Goal: Information Seeking & Learning: Learn about a topic

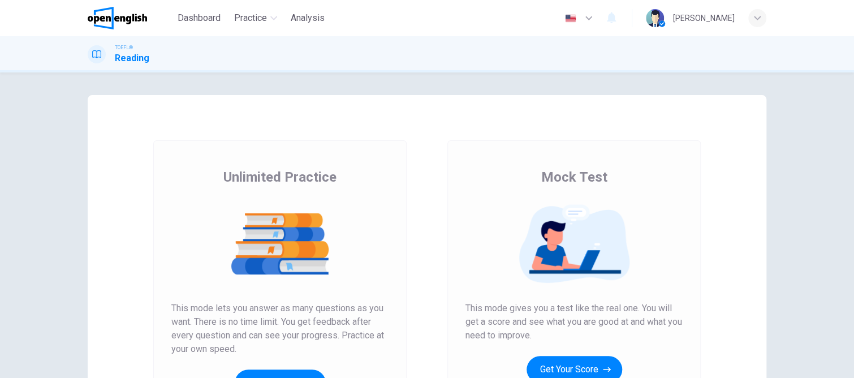
scroll to position [57, 0]
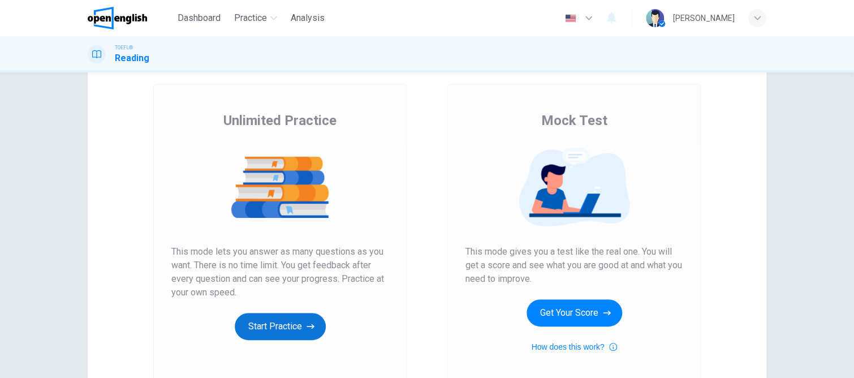
click at [254, 322] on button "Start Practice" at bounding box center [280, 326] width 91 height 27
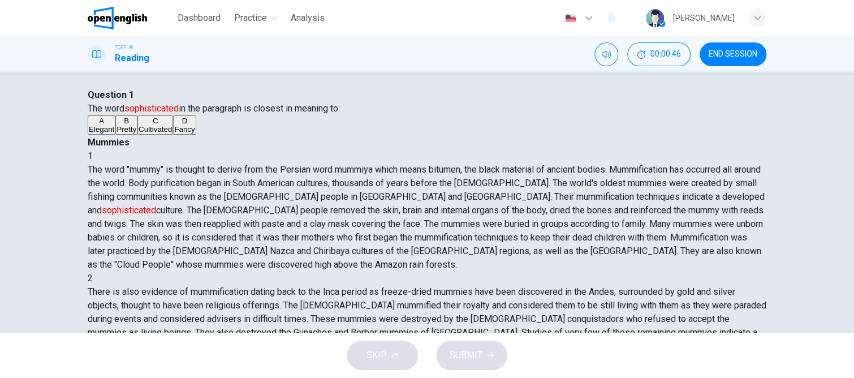
scroll to position [0, 0]
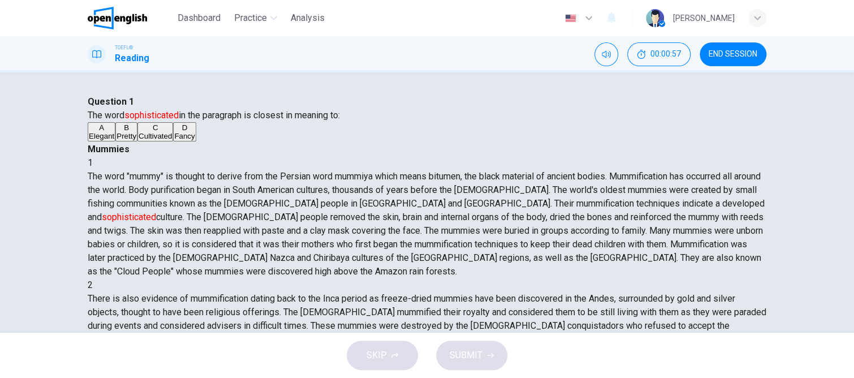
click at [174, 140] on span "Fancy" at bounding box center [184, 136] width 20 height 8
click at [454, 352] on span "SUBMIT" at bounding box center [466, 355] width 33 height 16
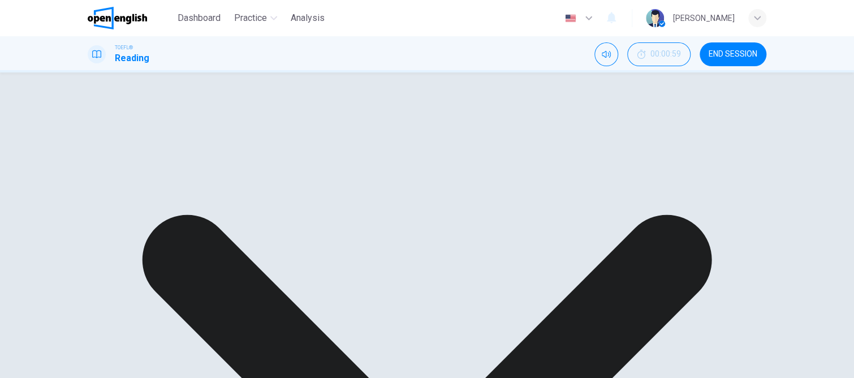
click at [767, 104] on div "Question 1 The word sophisticated in the paragraph is closest in meaning to: A …" at bounding box center [427, 370] width 715 height 550
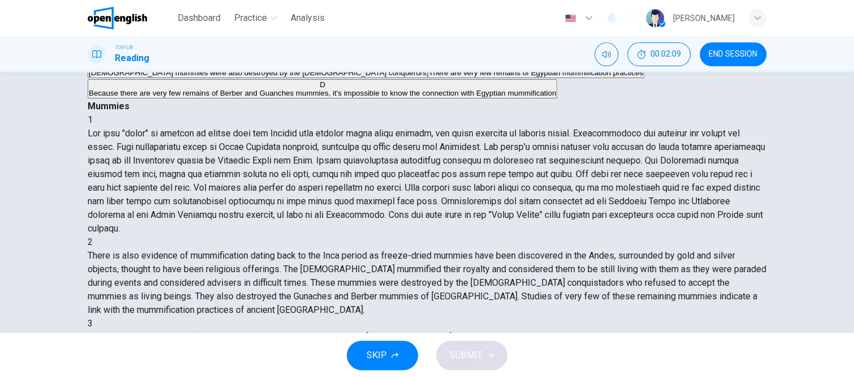
scroll to position [57, 0]
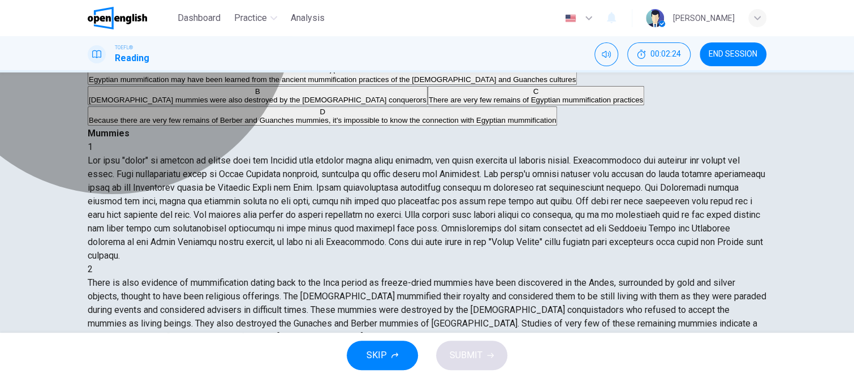
click at [429, 104] on span "There are very few remains of Egyptian mummification practices" at bounding box center [536, 100] width 214 height 8
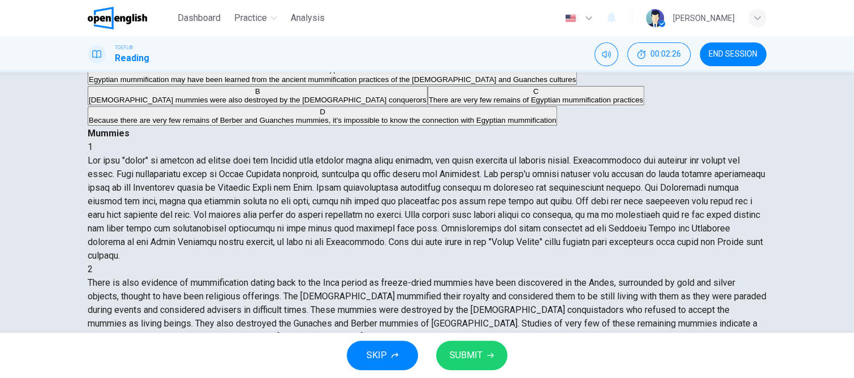
click at [470, 352] on span "SUBMIT" at bounding box center [466, 355] width 33 height 16
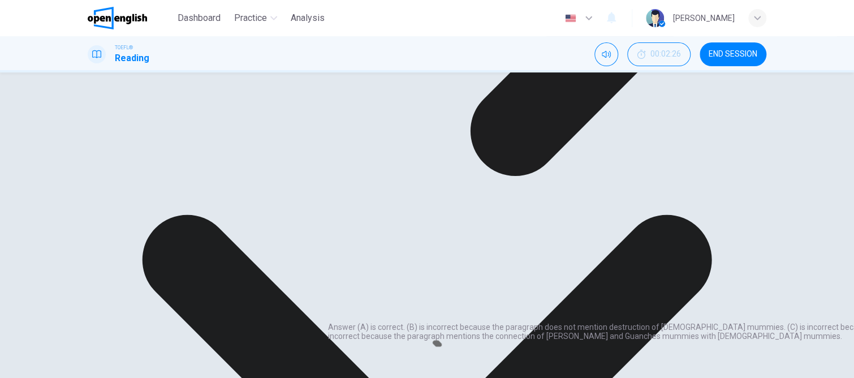
click at [391, 127] on div "A Egyptian mummification may have been learned from the ancient mummification p…" at bounding box center [427, 96] width 679 height 61
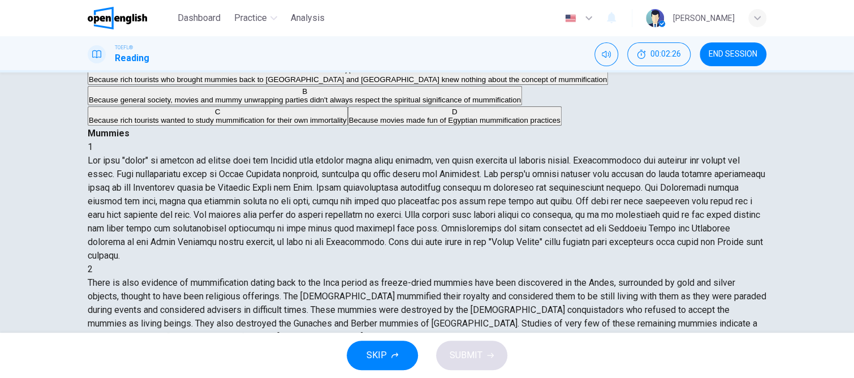
scroll to position [249, 0]
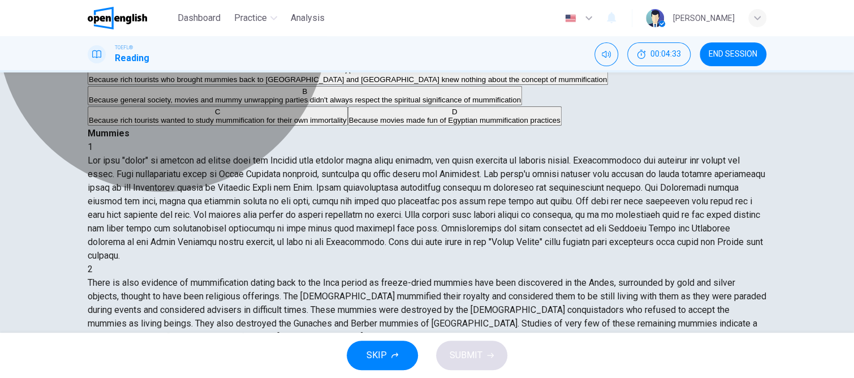
click at [270, 104] on span "Because general society, movies and mummy unwrapping parties didn't always resp…" at bounding box center [305, 100] width 432 height 8
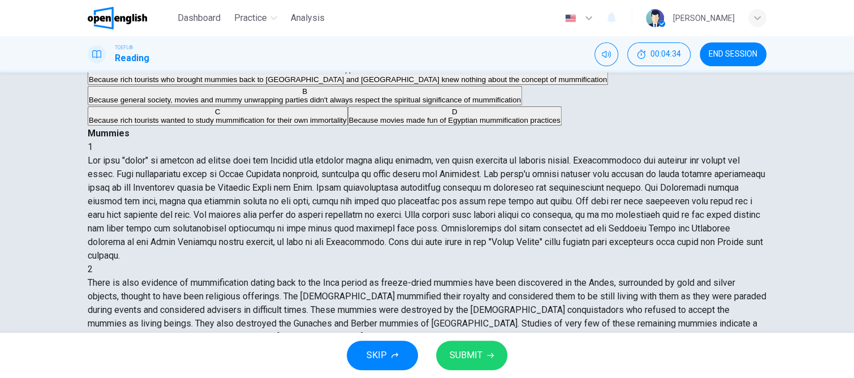
click at [474, 350] on span "SUBMIT" at bounding box center [466, 355] width 33 height 16
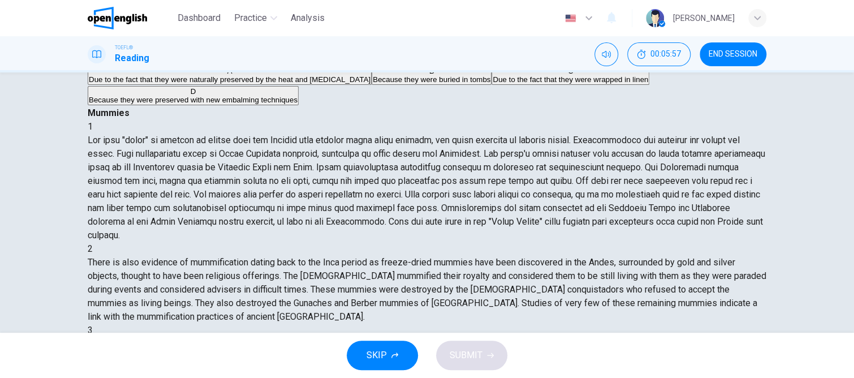
scroll to position [487, 0]
click at [206, 84] on span "Due to the fact that they were naturally preserved by the heat and [MEDICAL_DAT…" at bounding box center [230, 79] width 282 height 8
click at [461, 352] on span "SUBMIT" at bounding box center [466, 355] width 33 height 16
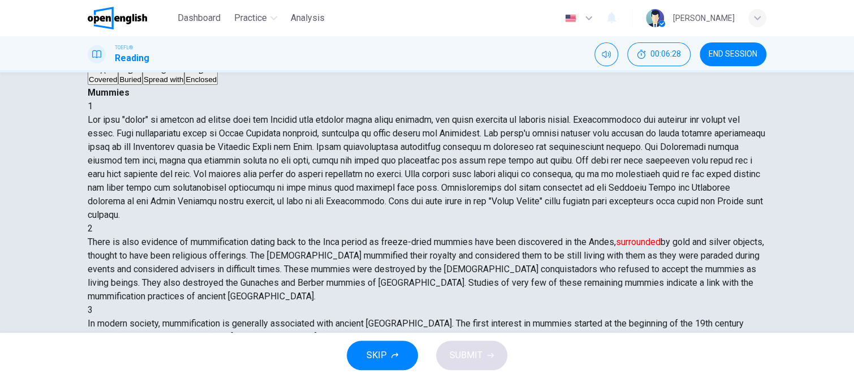
scroll to position [237, 0]
click at [117, 84] on span "Covered" at bounding box center [103, 79] width 28 height 8
click at [473, 357] on span "SUBMIT" at bounding box center [466, 355] width 33 height 16
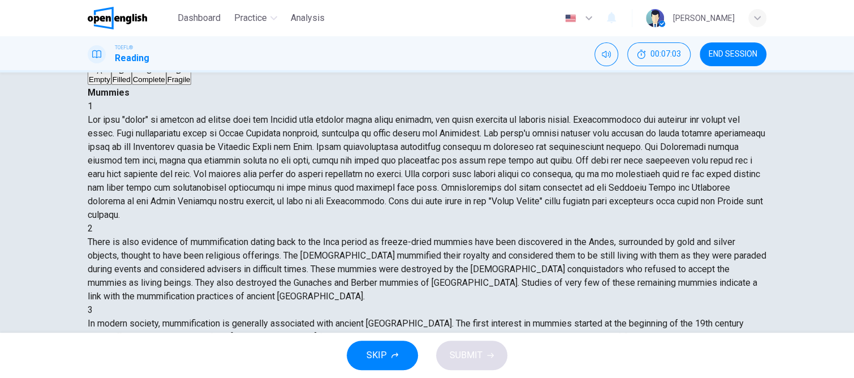
scroll to position [487, 0]
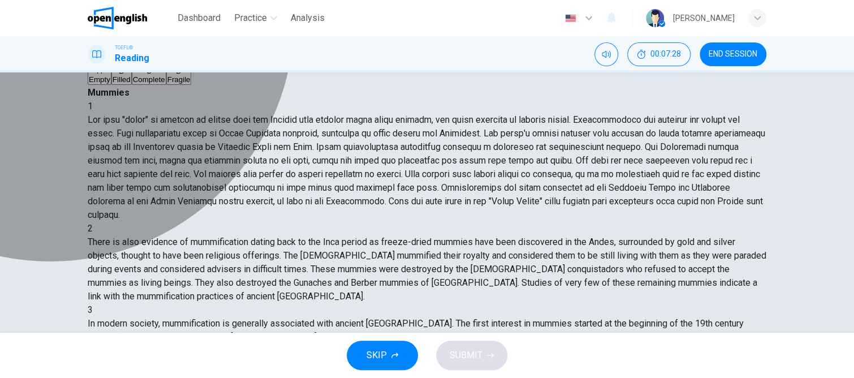
click at [158, 84] on span "Complete" at bounding box center [149, 79] width 32 height 8
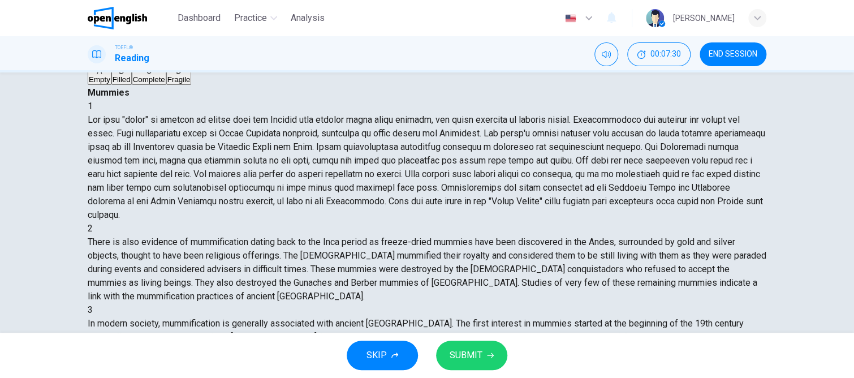
click at [460, 350] on span "SUBMIT" at bounding box center [466, 355] width 33 height 16
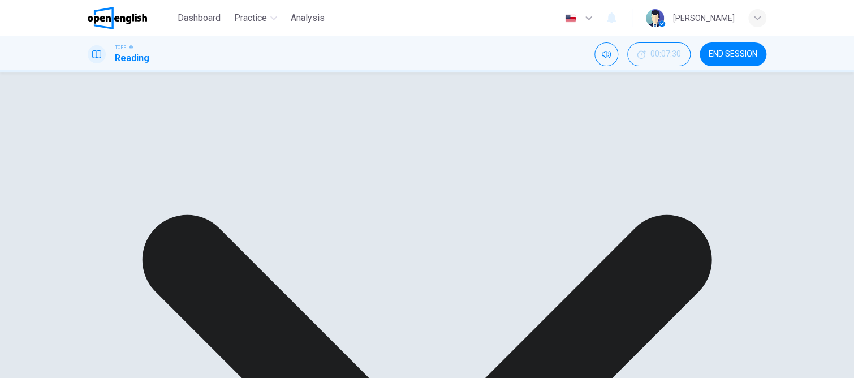
scroll to position [374, 0]
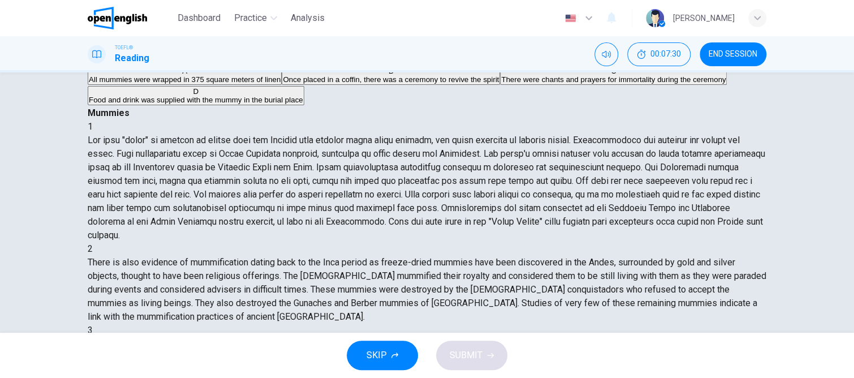
scroll to position [487, 0]
click at [123, 75] on div "A" at bounding box center [185, 71] width 192 height 8
click at [460, 350] on span "SUBMIT" at bounding box center [466, 355] width 33 height 16
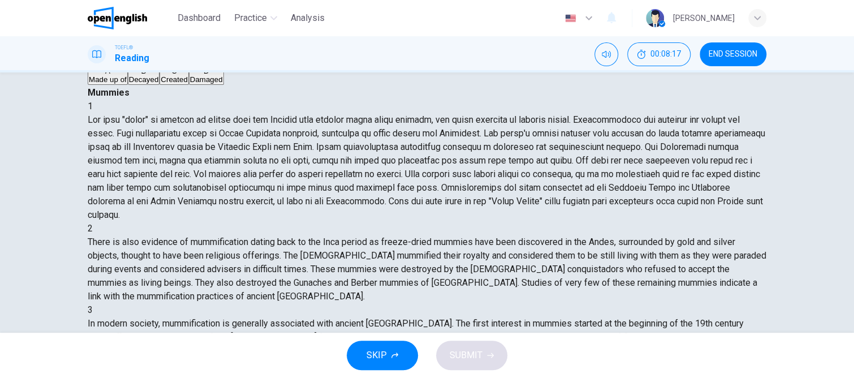
click at [129, 75] on div "B" at bounding box center [144, 71] width 30 height 8
click at [470, 356] on span "SUBMIT" at bounding box center [466, 355] width 33 height 16
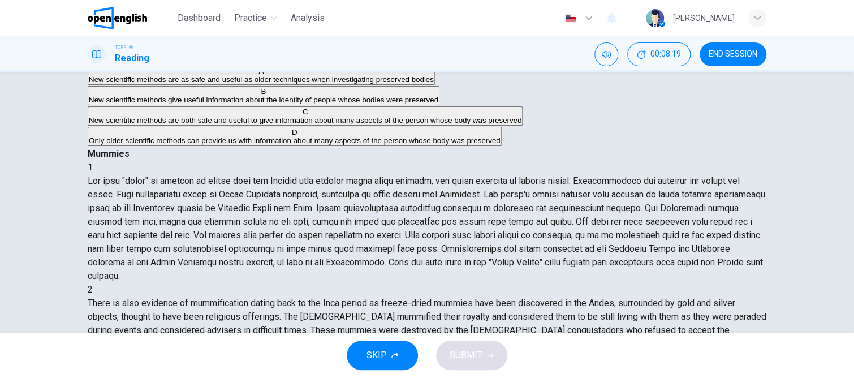
scroll to position [584, 0]
click at [213, 84] on span "New scientific methods are as safe and useful as older techniques when investig…" at bounding box center [261, 79] width 345 height 8
click at [487, 358] on icon "button" at bounding box center [490, 355] width 7 height 7
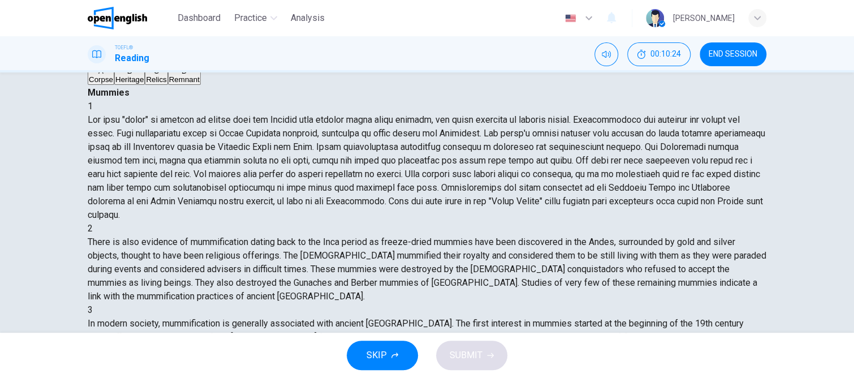
scroll to position [113, 0]
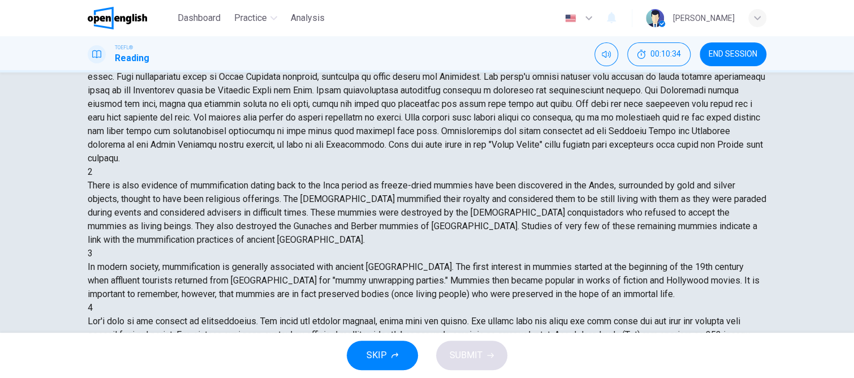
click at [113, 27] on span "Corpse" at bounding box center [101, 23] width 24 height 8
click at [483, 357] on button "SUBMIT" at bounding box center [471, 354] width 71 height 29
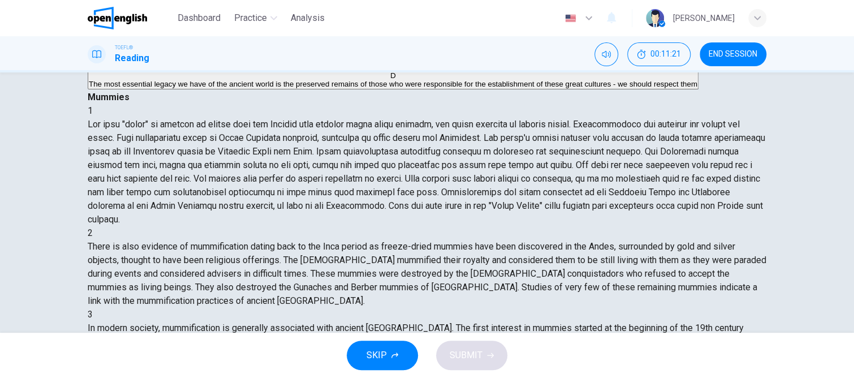
scroll to position [170, 0]
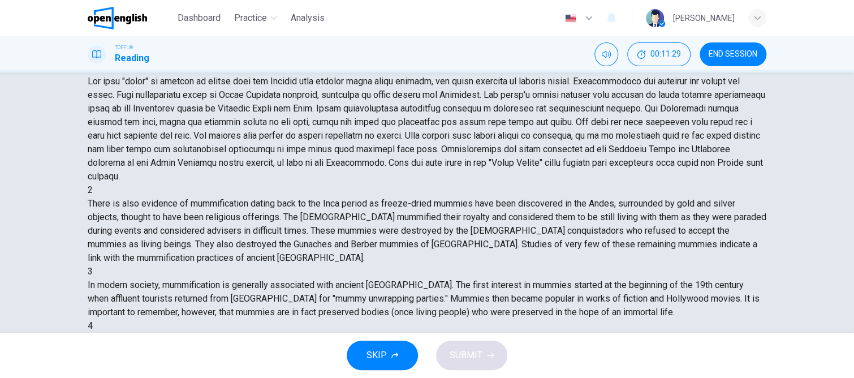
click at [196, 25] on span "The most essential legacy we have of the ancient world is the preserved remains…" at bounding box center [305, 20] width 433 height 8
click at [457, 358] on span "SUBMIT" at bounding box center [466, 355] width 33 height 16
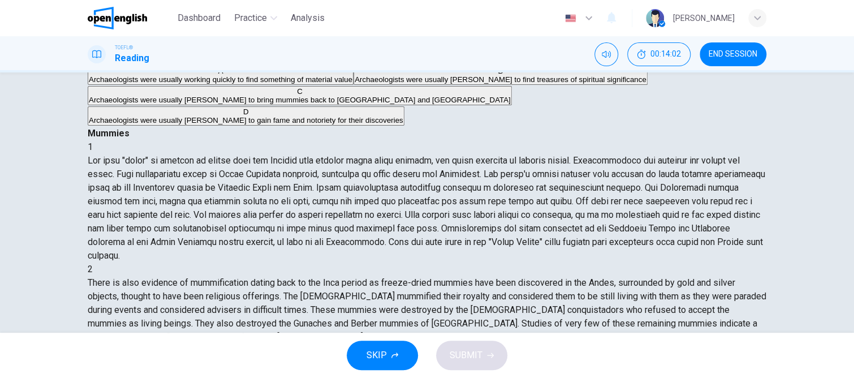
scroll to position [470, 0]
click at [209, 124] on span "Archaeologists were usually [PERSON_NAME] to gain fame and notoriety for their …" at bounding box center [246, 120] width 314 height 8
click at [486, 349] on button "SUBMIT" at bounding box center [471, 354] width 71 height 29
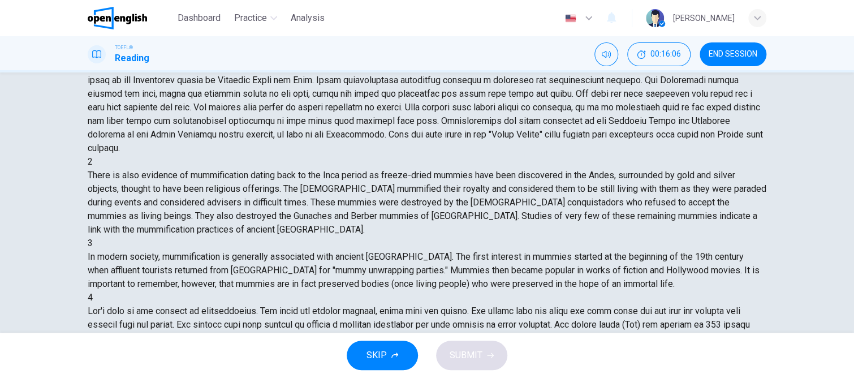
scroll to position [170, 0]
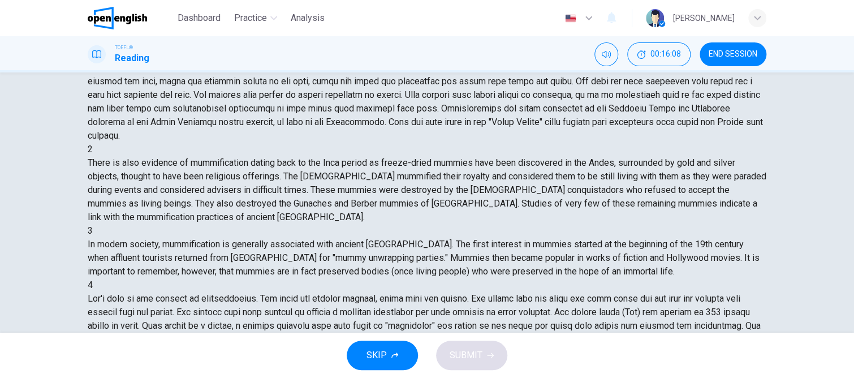
drag, startPoint x: 463, startPoint y: 356, endPoint x: 386, endPoint y: 228, distance: 149.1
click at [463, 355] on span "SUBMIT" at bounding box center [466, 355] width 33 height 16
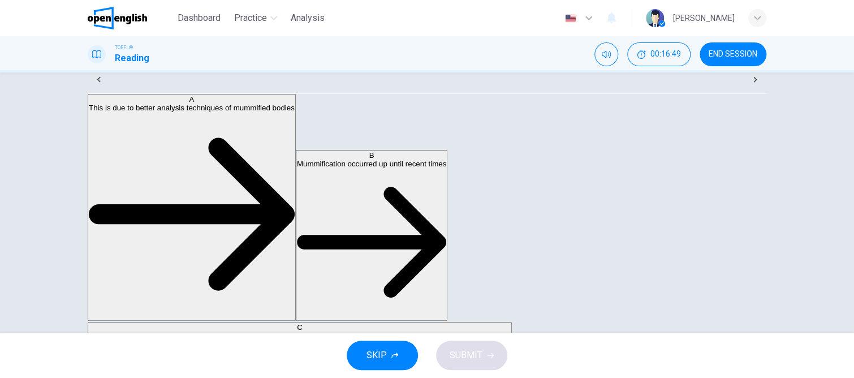
scroll to position [57, 0]
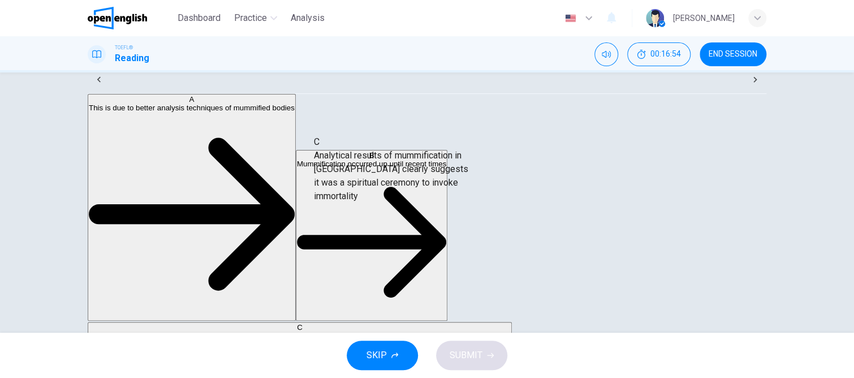
drag, startPoint x: 172, startPoint y: 230, endPoint x: 381, endPoint y: 179, distance: 215.3
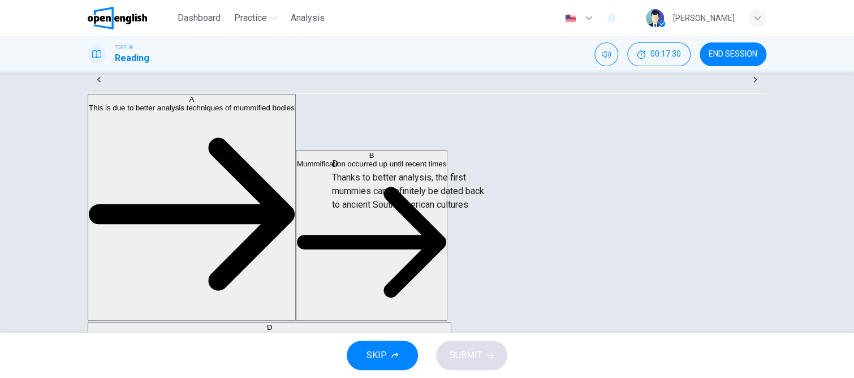
drag, startPoint x: 194, startPoint y: 223, endPoint x: 425, endPoint y: 195, distance: 233.0
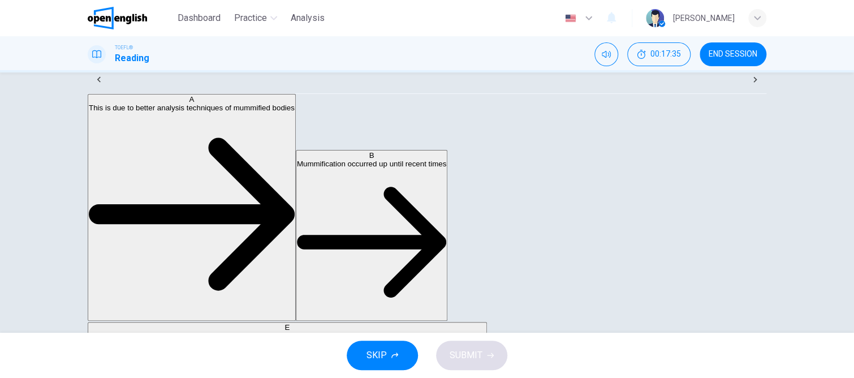
scroll to position [88, 0]
drag, startPoint x: 222, startPoint y: 271, endPoint x: 445, endPoint y: 235, distance: 225.7
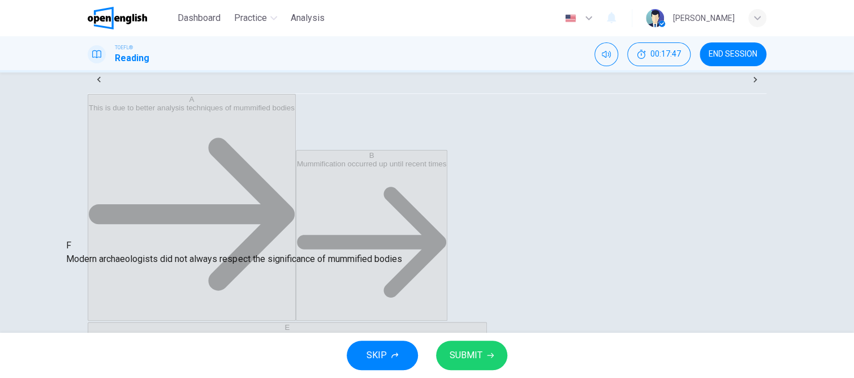
scroll to position [40, 0]
drag, startPoint x: 505, startPoint y: 250, endPoint x: 269, endPoint y: 260, distance: 236.5
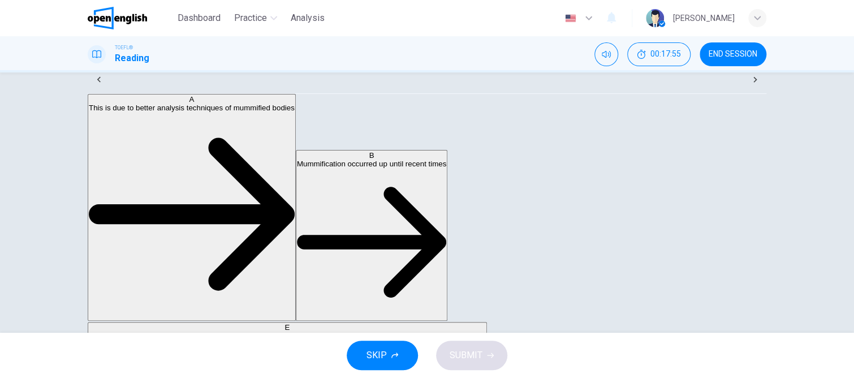
scroll to position [113, 0]
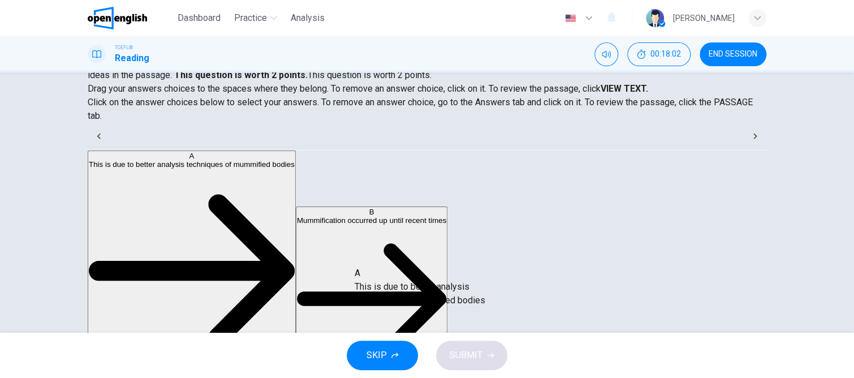
drag, startPoint x: 172, startPoint y: 204, endPoint x: 422, endPoint y: 297, distance: 267.3
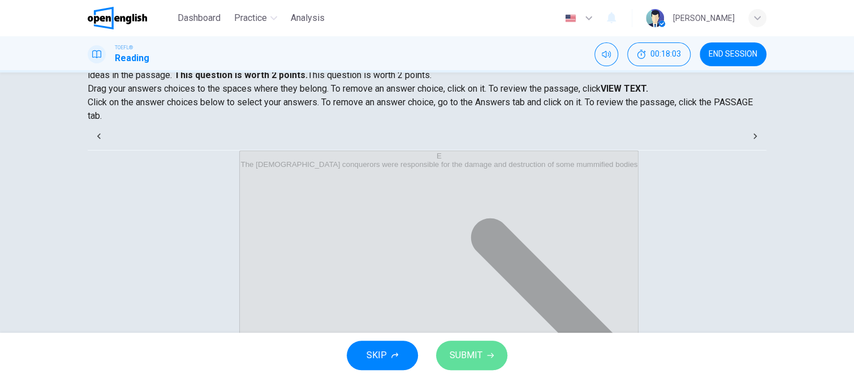
drag, startPoint x: 468, startPoint y: 355, endPoint x: 468, endPoint y: 323, distance: 31.7
click at [468, 355] on span "SUBMIT" at bounding box center [466, 355] width 33 height 16
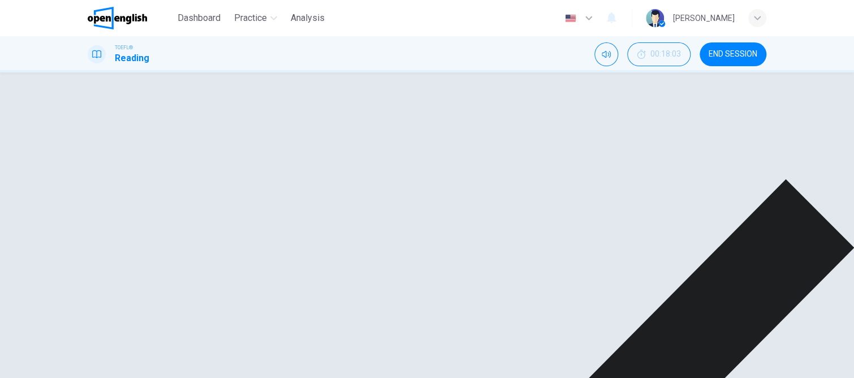
drag, startPoint x: 584, startPoint y: 355, endPoint x: 573, endPoint y: 326, distance: 30.8
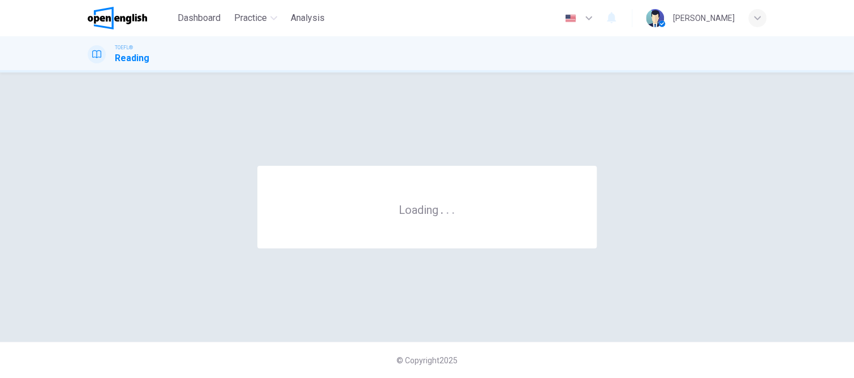
scroll to position [0, 0]
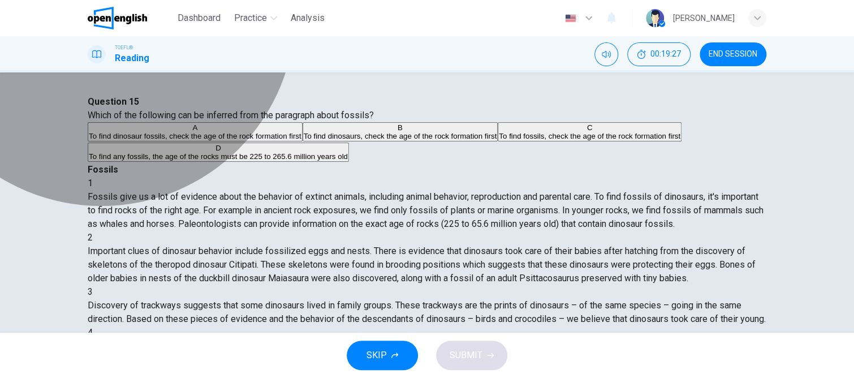
click at [209, 161] on span "To find any fossils, the age of the rocks must be 225 to 265.6 million years old" at bounding box center [218, 156] width 259 height 8
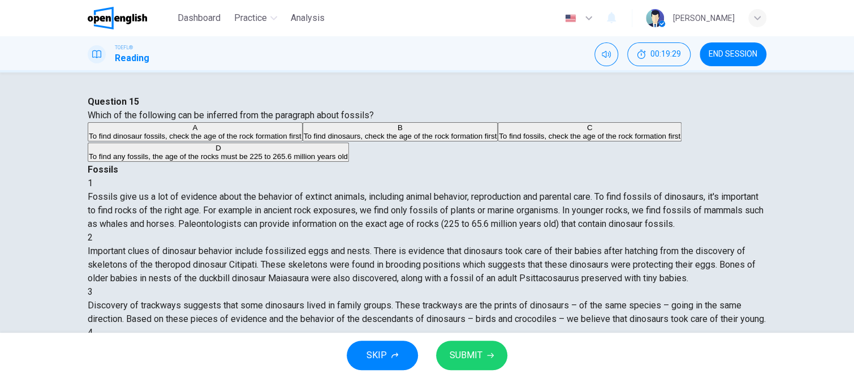
click at [468, 357] on span "SUBMIT" at bounding box center [466, 355] width 33 height 16
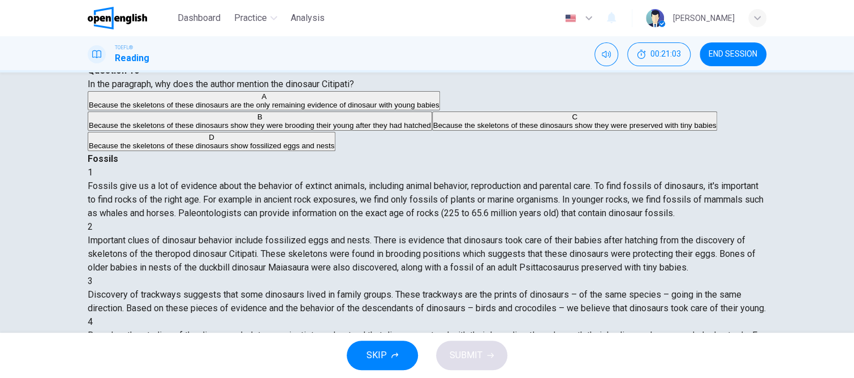
scroll to position [57, 0]
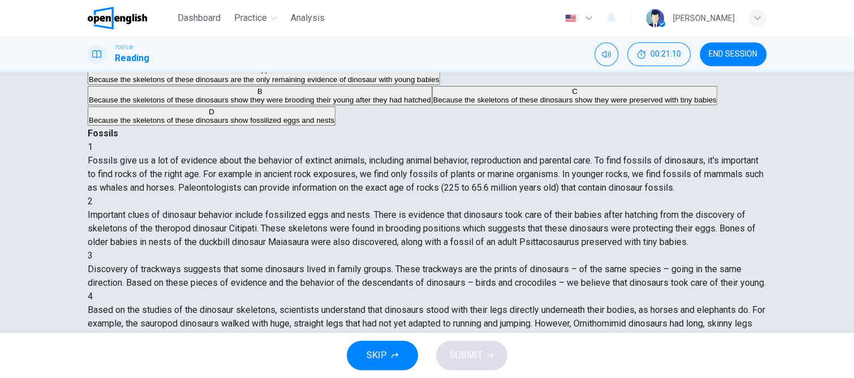
click at [222, 124] on span "Because the skeletons of these dinosaurs show fossilized eggs and nests" at bounding box center [211, 120] width 245 height 8
click at [464, 355] on span "SUBMIT" at bounding box center [466, 355] width 33 height 16
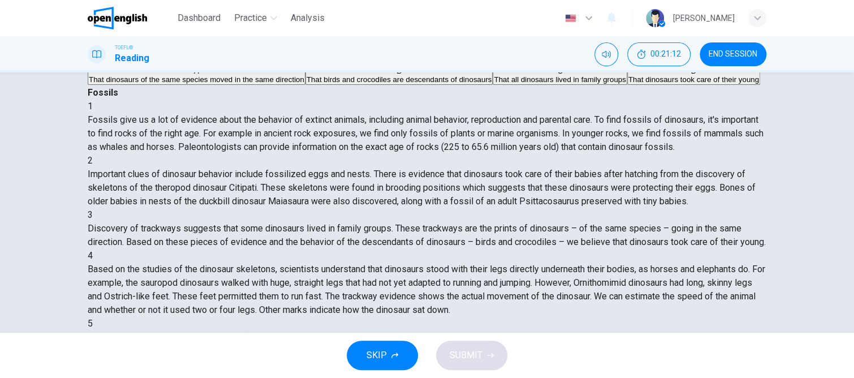
scroll to position [209, 0]
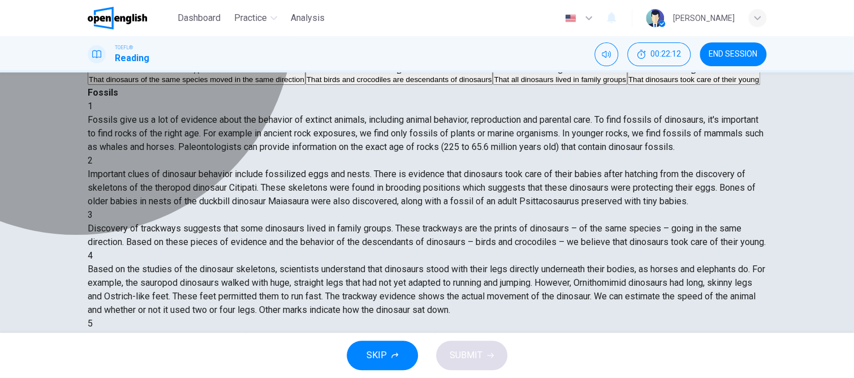
click at [184, 84] on span "That dinosaurs of the same species moved in the same direction" at bounding box center [196, 79] width 215 height 8
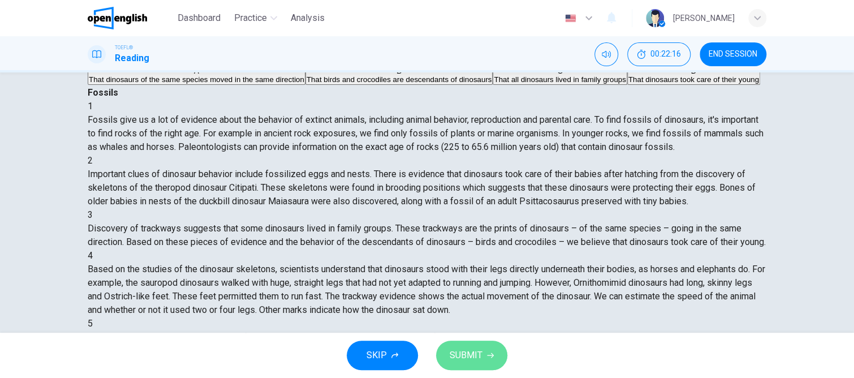
click at [469, 357] on span "SUBMIT" at bounding box center [466, 355] width 33 height 16
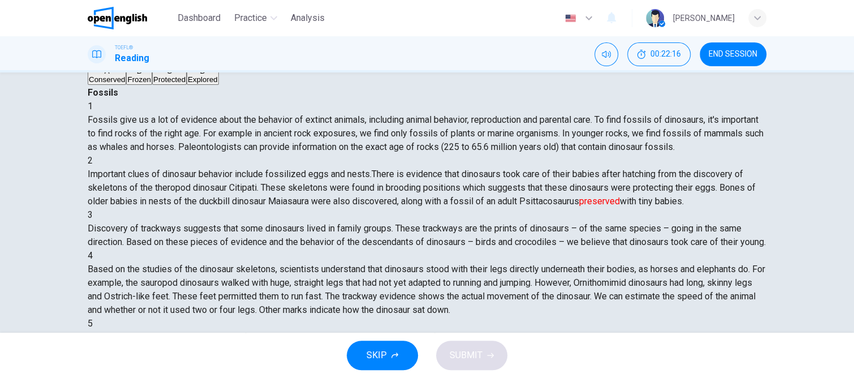
scroll to position [111, 0]
click at [125, 84] on span "Conserved" at bounding box center [107, 79] width 36 height 8
click at [455, 357] on span "SUBMIT" at bounding box center [466, 355] width 33 height 16
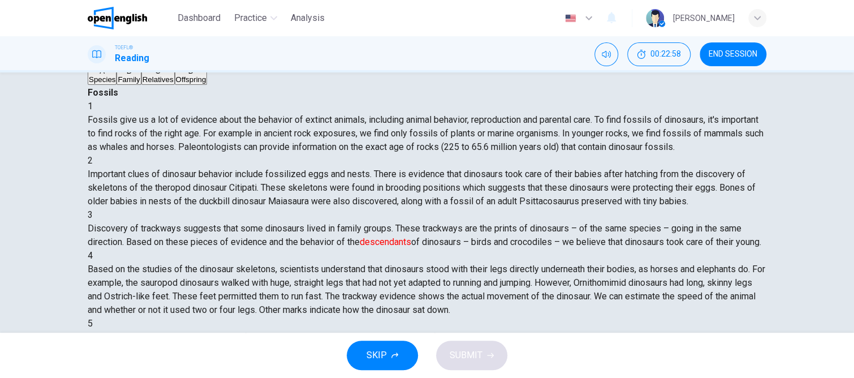
scroll to position [209, 0]
click at [116, 85] on button "B Family" at bounding box center [128, 75] width 24 height 19
drag, startPoint x: 474, startPoint y: 350, endPoint x: 440, endPoint y: 316, distance: 47.6
click at [474, 351] on span "SUBMIT" at bounding box center [466, 355] width 33 height 16
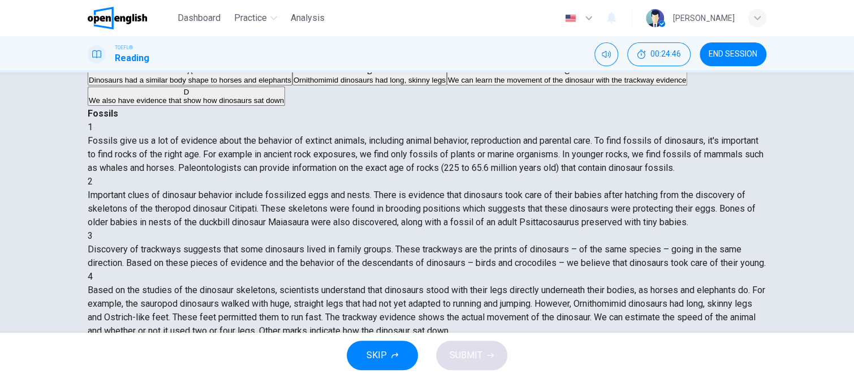
scroll to position [57, 0]
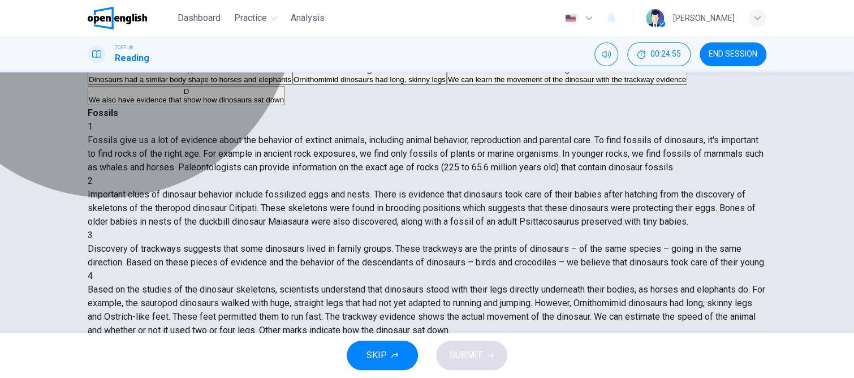
click at [448, 84] on span "We can learn the movement of the dinosaur with the trackway evidence" at bounding box center [567, 79] width 238 height 8
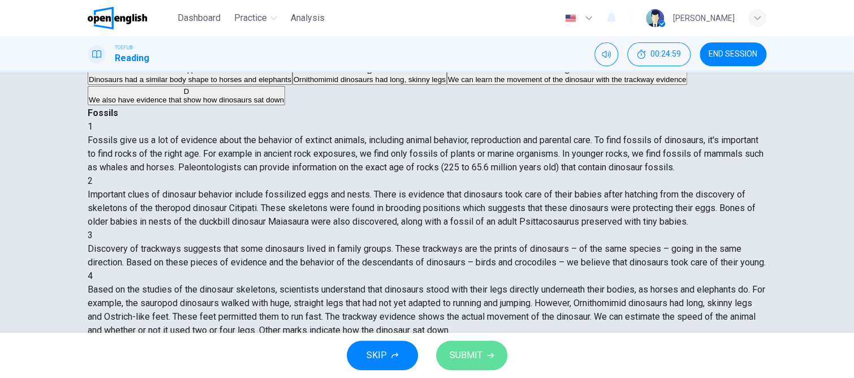
click at [473, 356] on span "SUBMIT" at bounding box center [466, 355] width 33 height 16
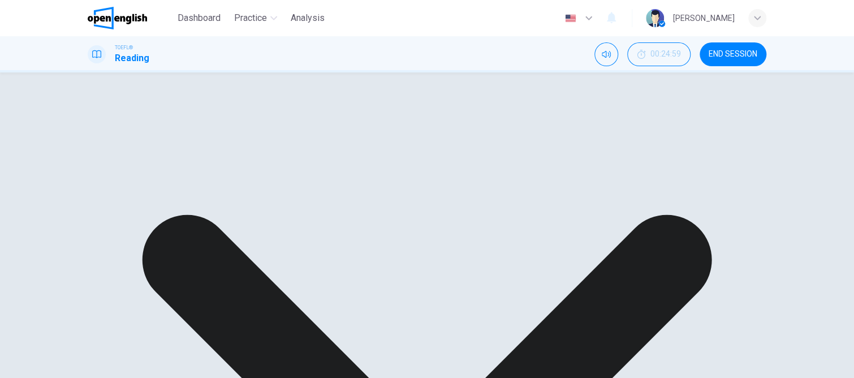
drag, startPoint x: 591, startPoint y: 353, endPoint x: 541, endPoint y: 269, distance: 97.6
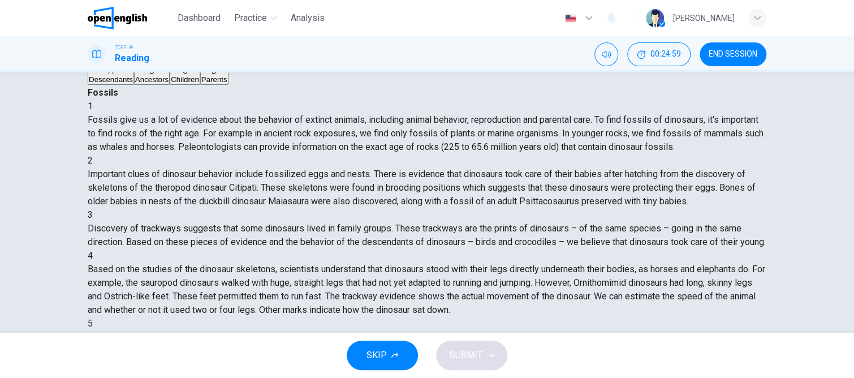
scroll to position [347, 0]
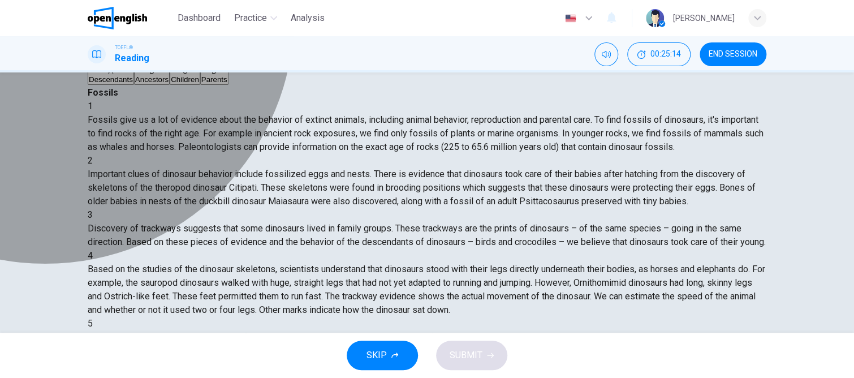
click at [153, 84] on span "Ancestors" at bounding box center [151, 79] width 33 height 8
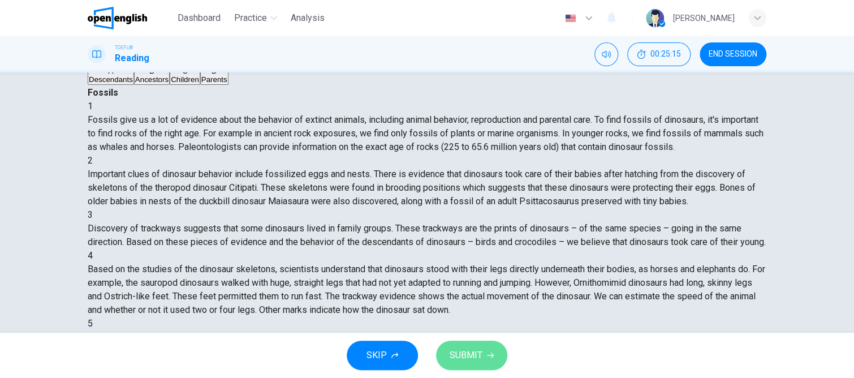
click at [468, 357] on span "SUBMIT" at bounding box center [466, 355] width 33 height 16
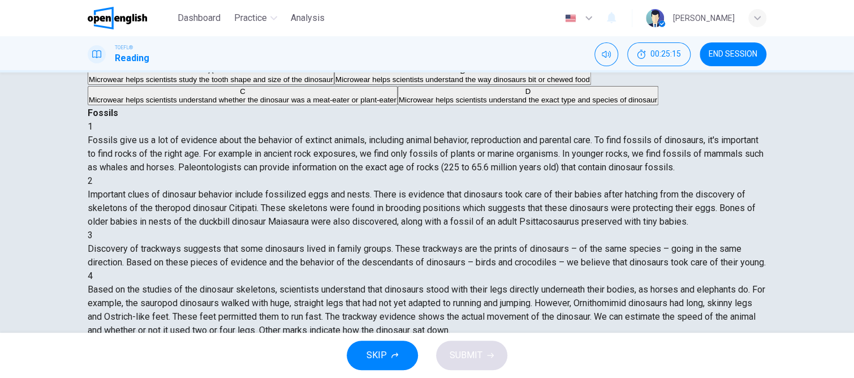
scroll to position [418, 0]
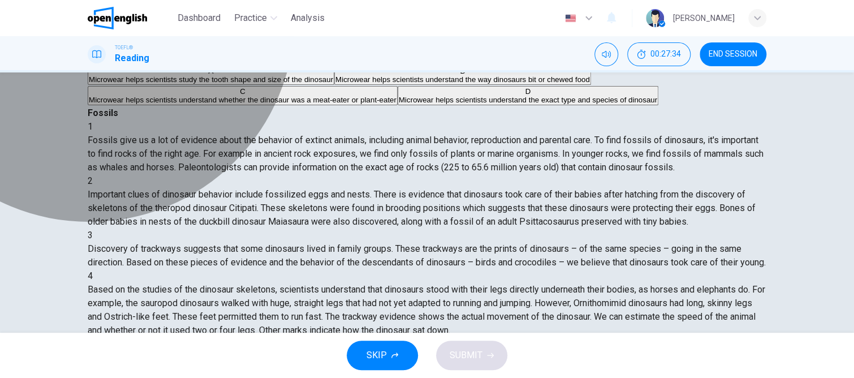
click at [335, 84] on span "Microwear helps scientists understand the way dinosaurs bit or chewed food" at bounding box center [462, 79] width 254 height 8
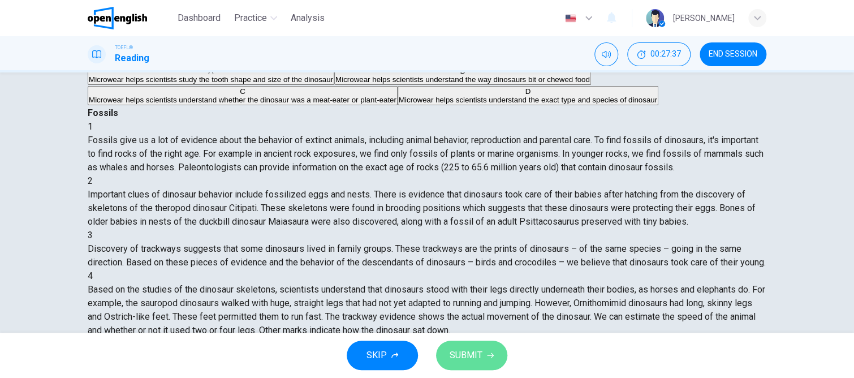
click at [479, 355] on span "SUBMIT" at bounding box center [466, 355] width 33 height 16
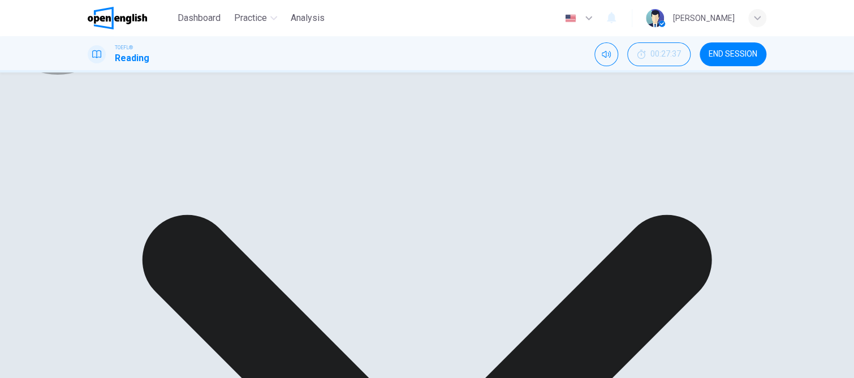
drag, startPoint x: 445, startPoint y: 355, endPoint x: 443, endPoint y: 341, distance: 14.2
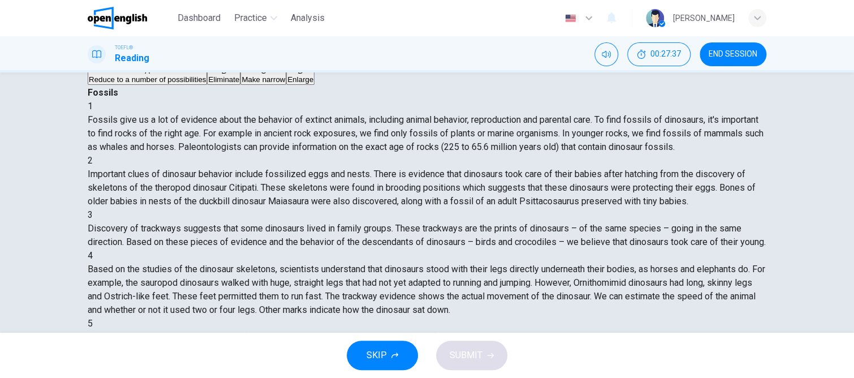
scroll to position [457, 0]
click at [206, 84] on span "Reduce to a number of possibilities" at bounding box center [147, 79] width 117 height 8
click at [467, 357] on span "SUBMIT" at bounding box center [466, 355] width 33 height 16
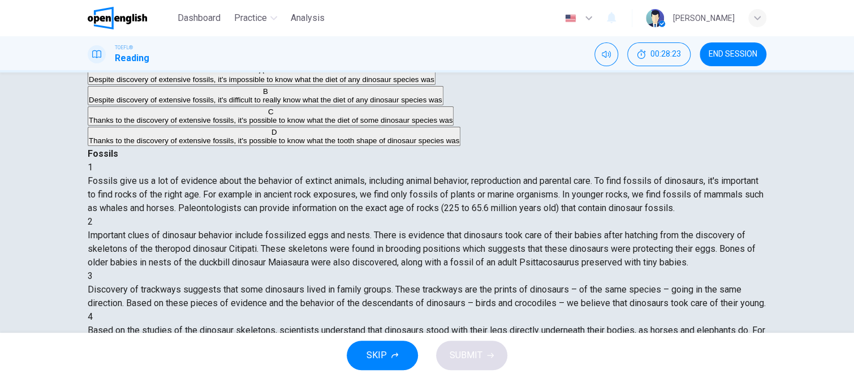
scroll to position [0, 0]
click at [263, 124] on span "Thanks to the discovery of extensive fossils, it's possible to know what the di…" at bounding box center [271, 120] width 364 height 8
click at [463, 359] on span "SUBMIT" at bounding box center [466, 355] width 33 height 16
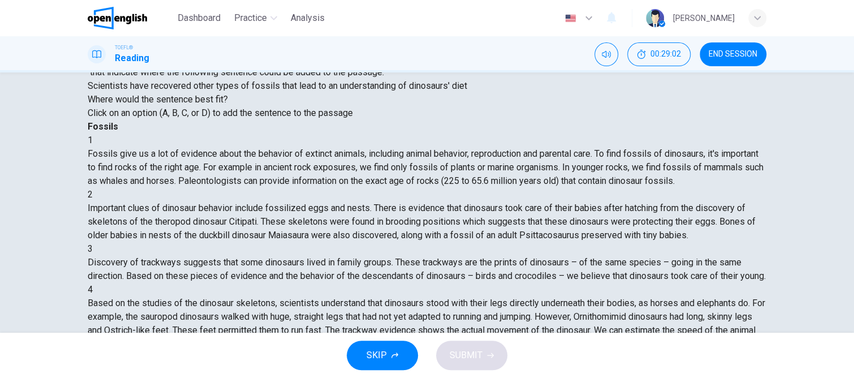
scroll to position [485, 0]
click at [482, 355] on button "SUBMIT" at bounding box center [471, 354] width 71 height 29
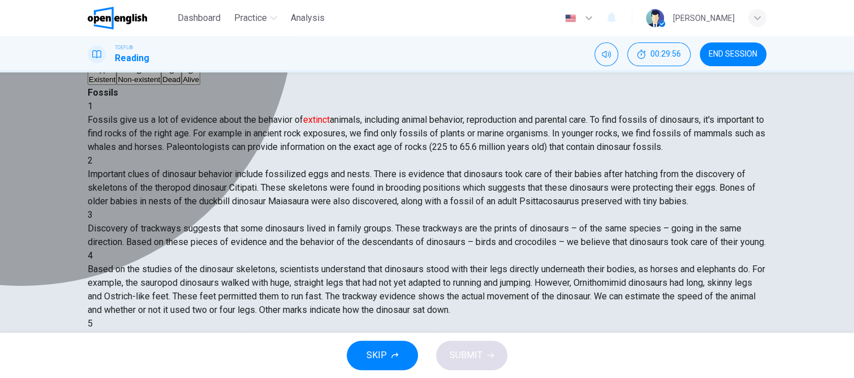
click at [162, 75] on div "C" at bounding box center [171, 71] width 18 height 8
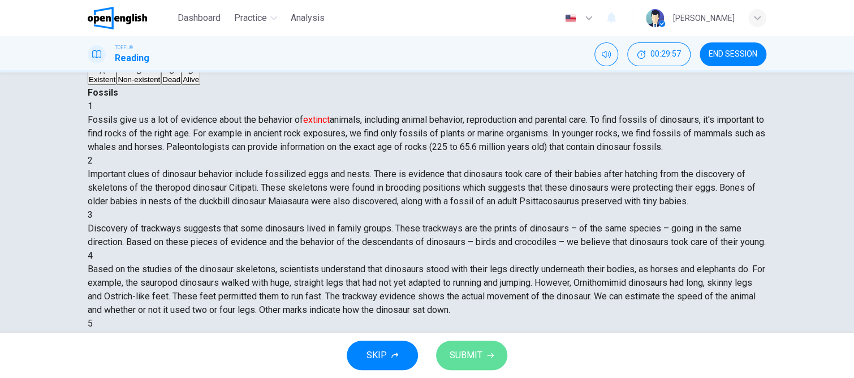
click at [462, 350] on span "SUBMIT" at bounding box center [466, 355] width 33 height 16
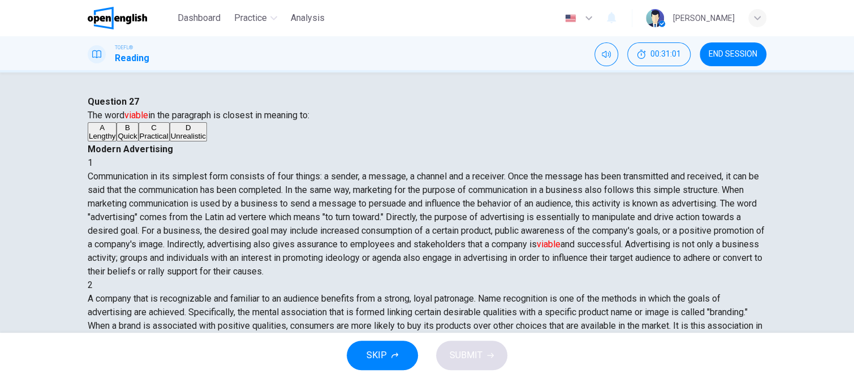
click at [142, 140] on span "Practical" at bounding box center [154, 136] width 29 height 8
click at [478, 352] on span "SUBMIT" at bounding box center [466, 355] width 33 height 16
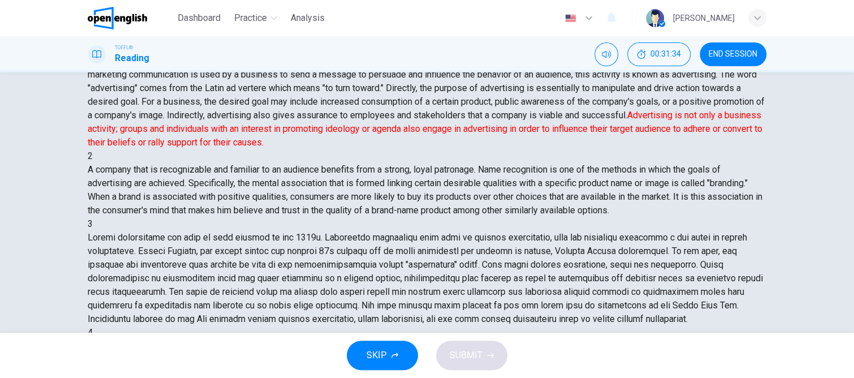
scroll to position [113, 0]
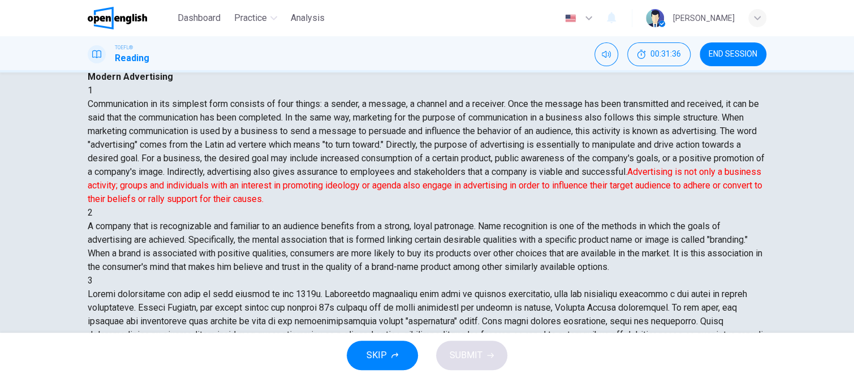
click at [143, 68] on span "To state a thesis" at bounding box center [116, 63] width 54 height 8
click at [490, 358] on icon "button" at bounding box center [490, 355] width 7 height 7
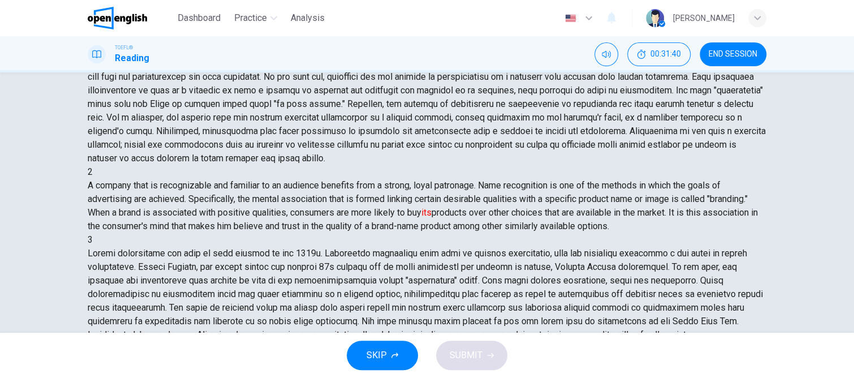
scroll to position [57, 0]
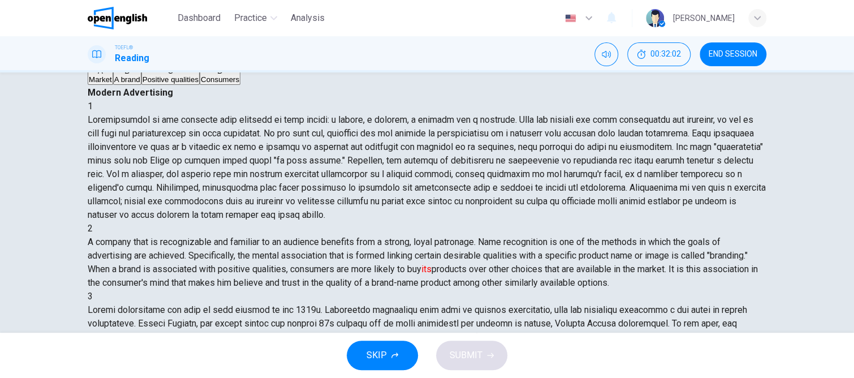
click at [140, 84] on span "A brand" at bounding box center [127, 79] width 26 height 8
click at [482, 355] on button "SUBMIT" at bounding box center [471, 354] width 71 height 29
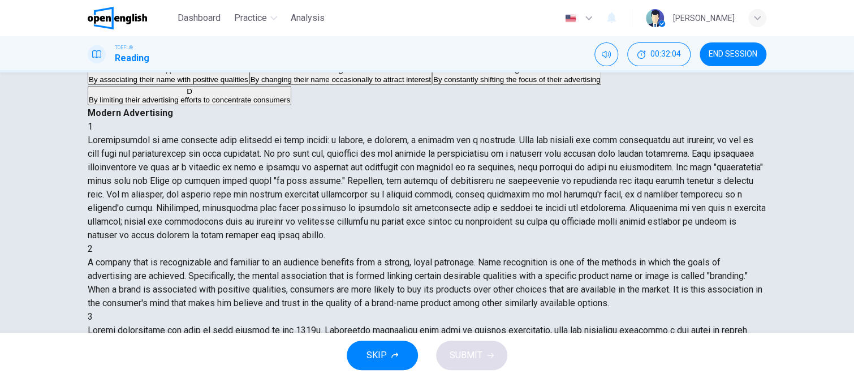
scroll to position [237, 0]
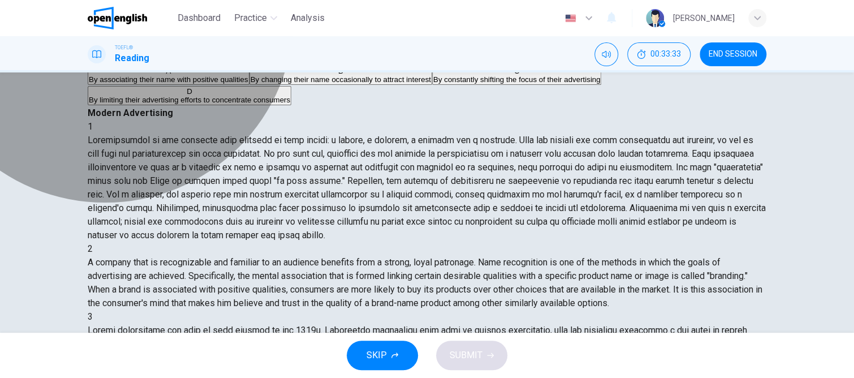
click at [213, 84] on span "By associating their name with positive qualities" at bounding box center [168, 79] width 159 height 8
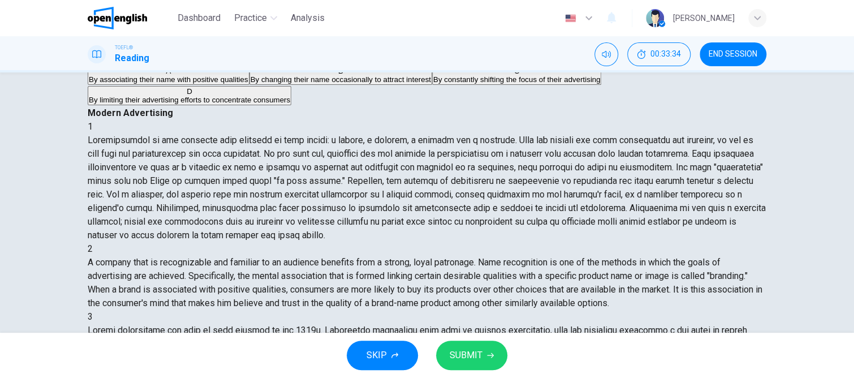
drag, startPoint x: 465, startPoint y: 363, endPoint x: 458, endPoint y: 317, distance: 46.3
click at [464, 357] on button "SUBMIT" at bounding box center [471, 354] width 71 height 29
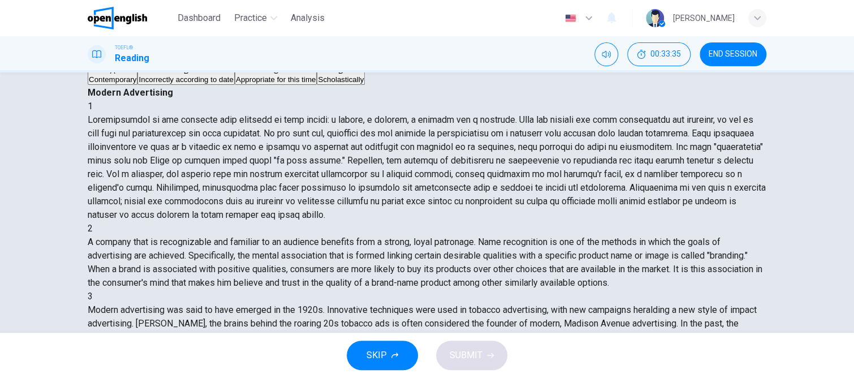
scroll to position [362, 0]
click at [198, 84] on span "Incorrectly according to date" at bounding box center [186, 79] width 94 height 8
click at [476, 353] on span "SUBMIT" at bounding box center [466, 355] width 33 height 16
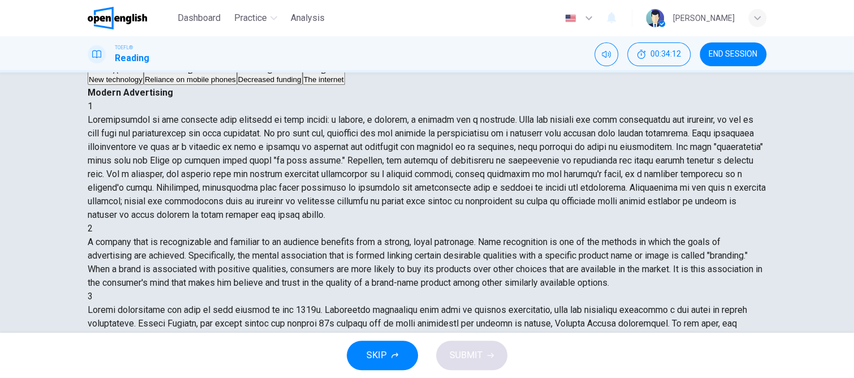
scroll to position [364, 0]
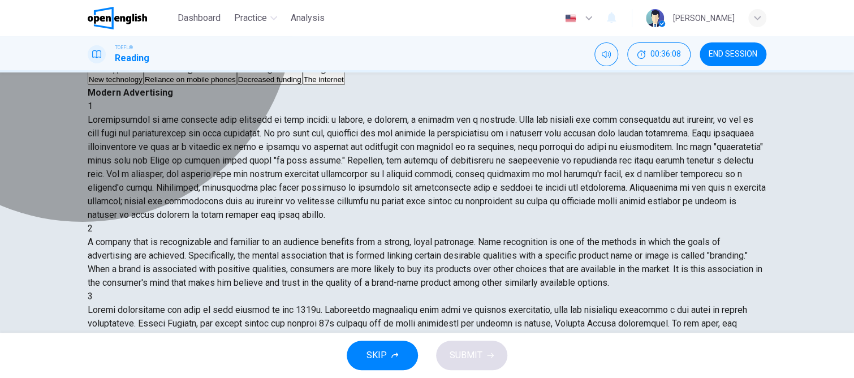
click at [238, 84] on span "Decreased funding" at bounding box center [269, 79] width 63 height 8
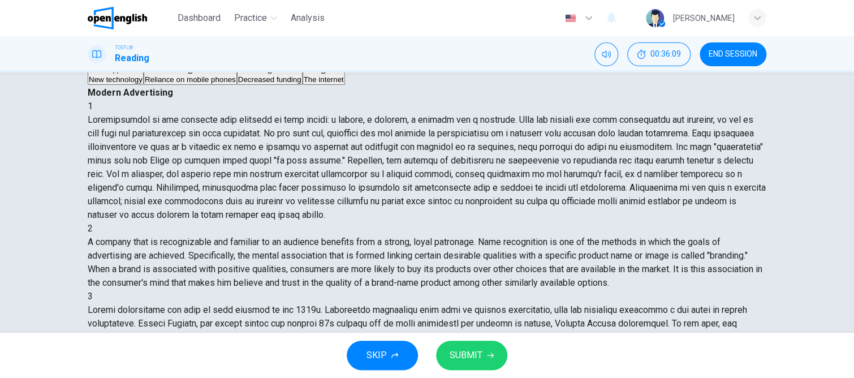
click at [465, 355] on span "SUBMIT" at bounding box center [466, 355] width 33 height 16
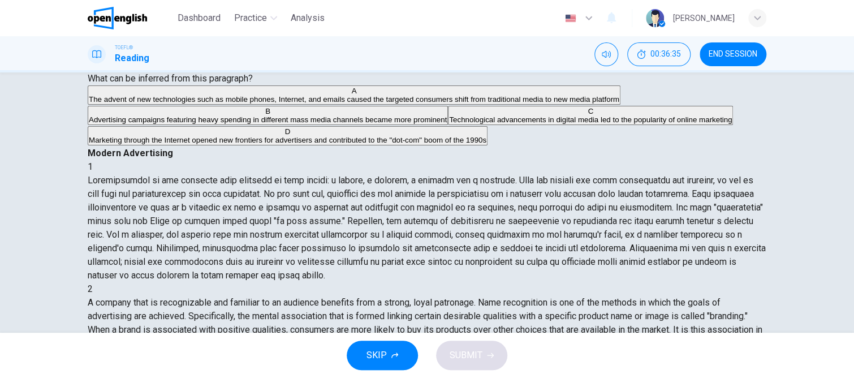
scroll to position [57, 0]
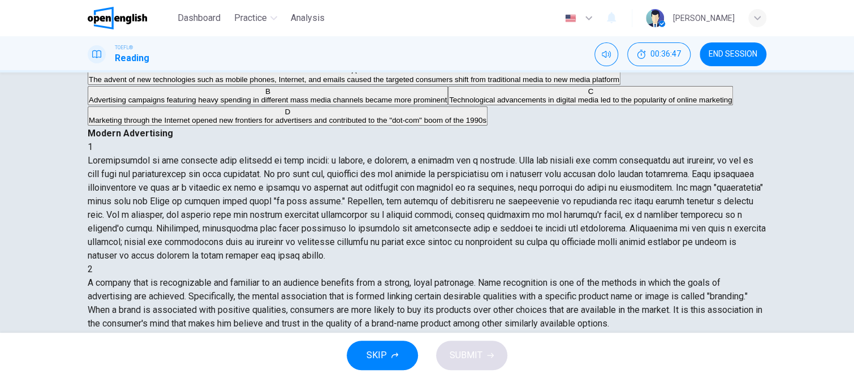
click at [218, 84] on span "The advent of new technologies such as mobile phones, Internet, and emails caus…" at bounding box center [354, 79] width 530 height 8
click at [470, 355] on span "SUBMIT" at bounding box center [466, 355] width 33 height 16
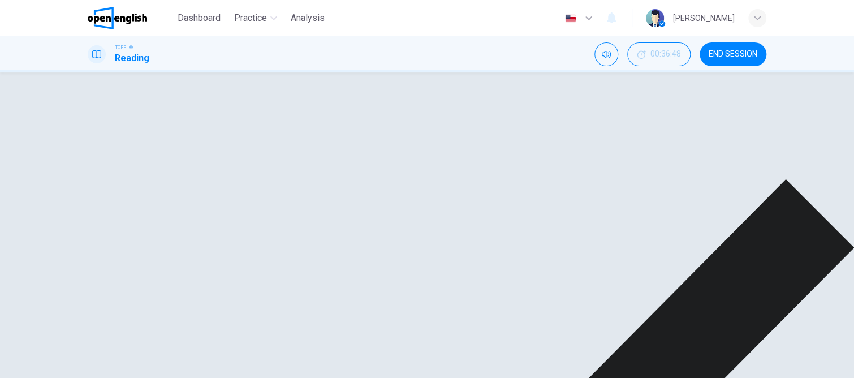
drag, startPoint x: 598, startPoint y: 358, endPoint x: 412, endPoint y: 218, distance: 233.0
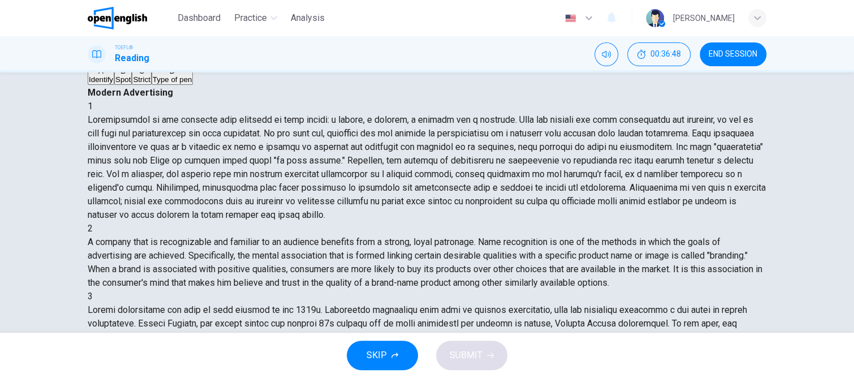
scroll to position [502, 0]
click at [114, 85] on button "A Identify" at bounding box center [101, 75] width 27 height 19
click at [463, 348] on span "SUBMIT" at bounding box center [466, 355] width 33 height 16
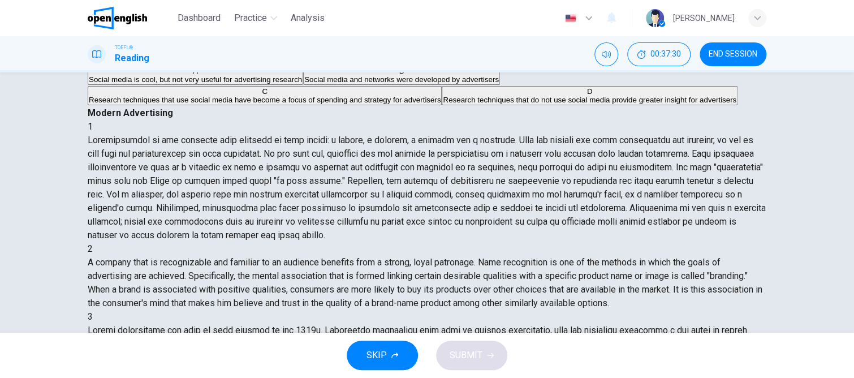
scroll to position [0, 0]
click at [213, 104] on span "Research techniques that use social media have become a focus of spending and s…" at bounding box center [265, 100] width 352 height 8
click at [471, 359] on span "SUBMIT" at bounding box center [466, 355] width 33 height 16
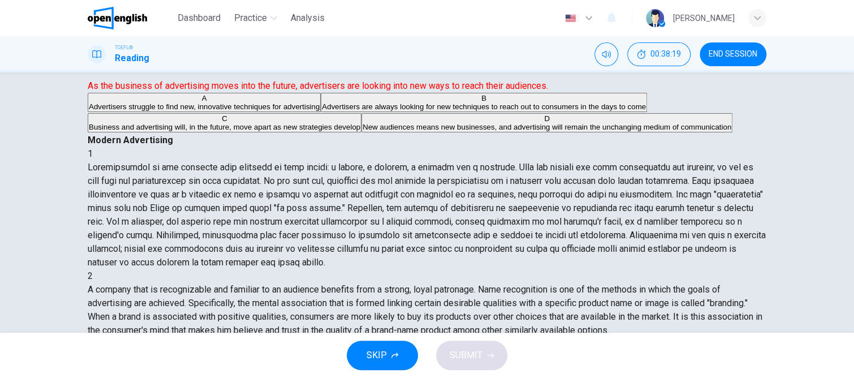
scroll to position [570, 0]
click at [322, 111] on span "Advertisers are always looking for new techniques to reach out to consumers in …" at bounding box center [484, 106] width 324 height 8
click at [473, 349] on span "SUBMIT" at bounding box center [466, 355] width 33 height 16
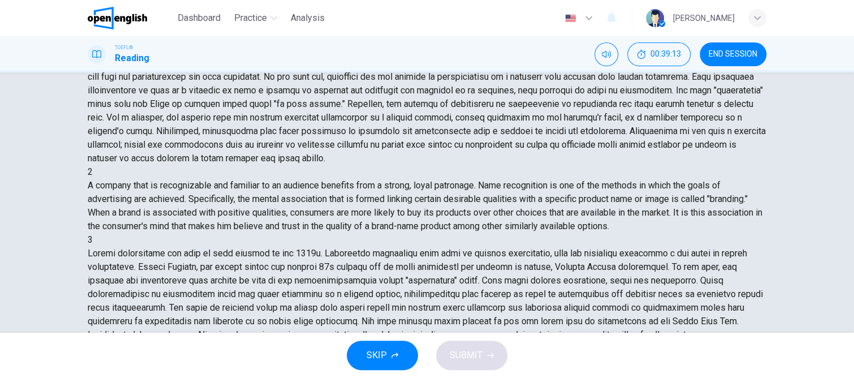
scroll to position [170, 0]
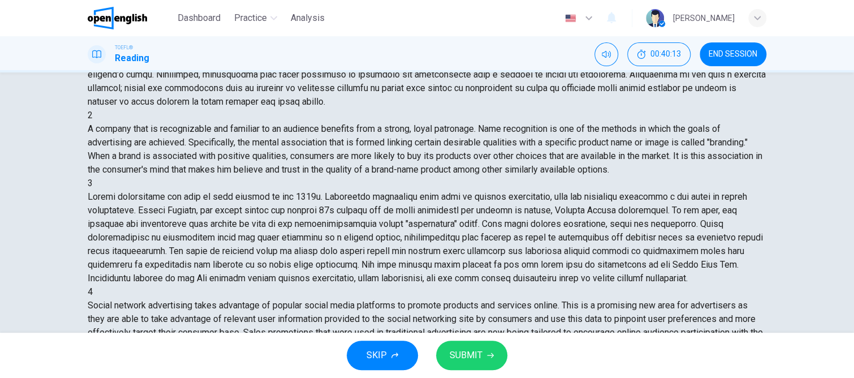
click at [457, 347] on span "SUBMIT" at bounding box center [466, 355] width 33 height 16
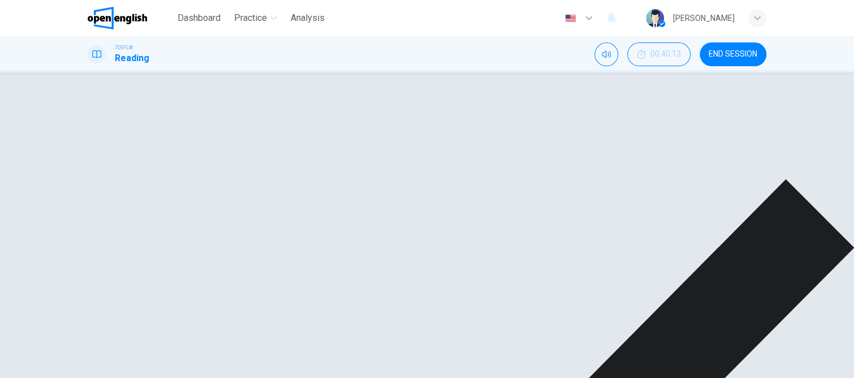
drag, startPoint x: 585, startPoint y: 353, endPoint x: 525, endPoint y: 300, distance: 79.7
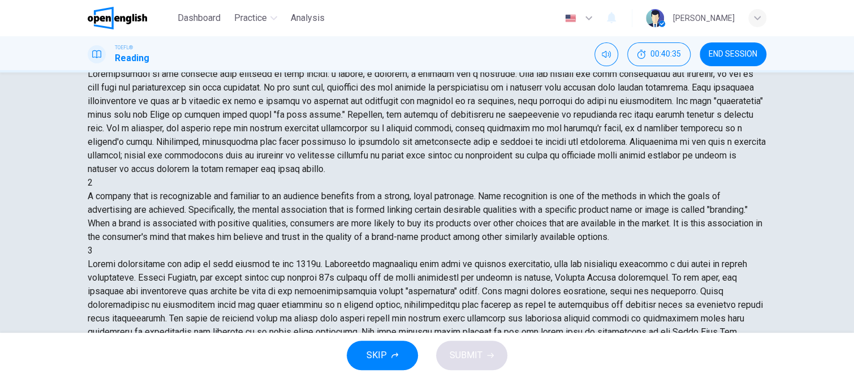
scroll to position [122, 0]
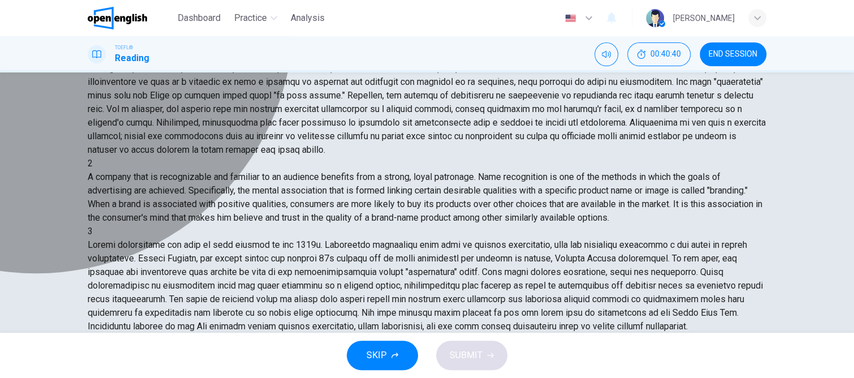
click at [159, 19] on span "Unthinkable" at bounding box center [179, 14] width 40 height 8
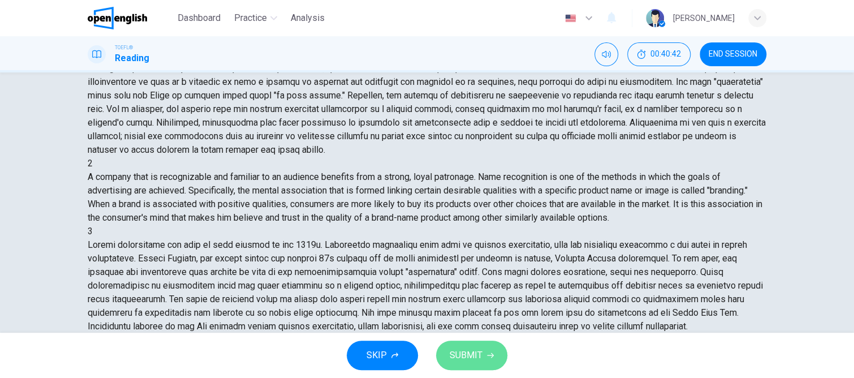
click at [477, 352] on span "SUBMIT" at bounding box center [466, 355] width 33 height 16
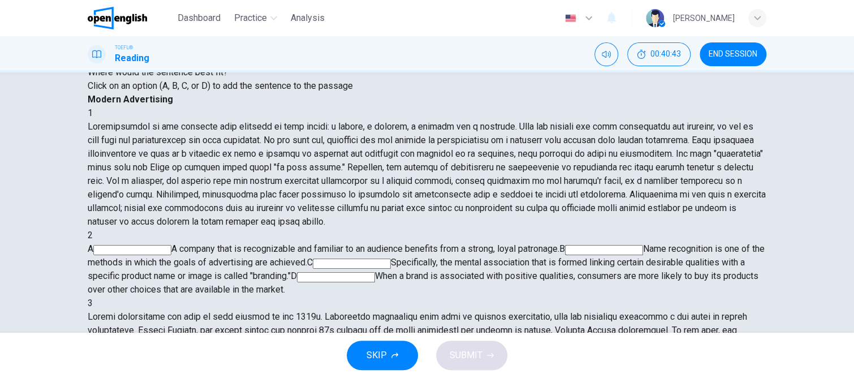
scroll to position [65, 0]
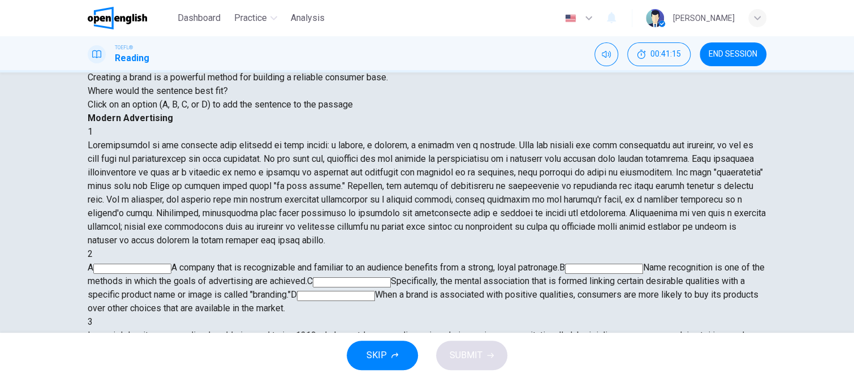
click at [565, 263] on input at bounding box center [604, 268] width 78 height 10
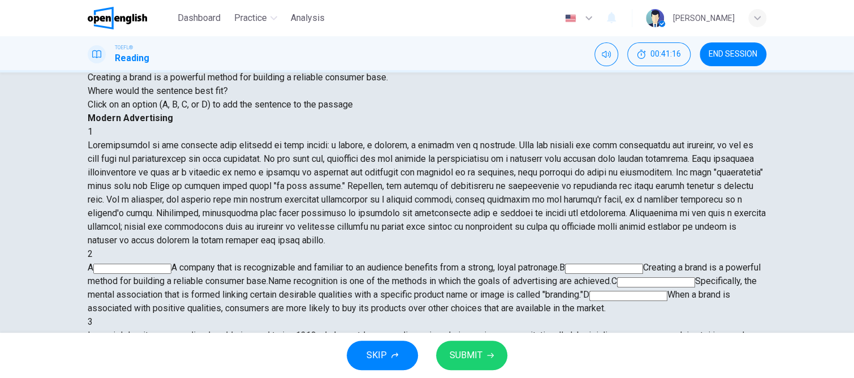
drag, startPoint x: 486, startPoint y: 357, endPoint x: 344, endPoint y: 185, distance: 223.3
click at [485, 355] on button "SUBMIT" at bounding box center [471, 354] width 71 height 29
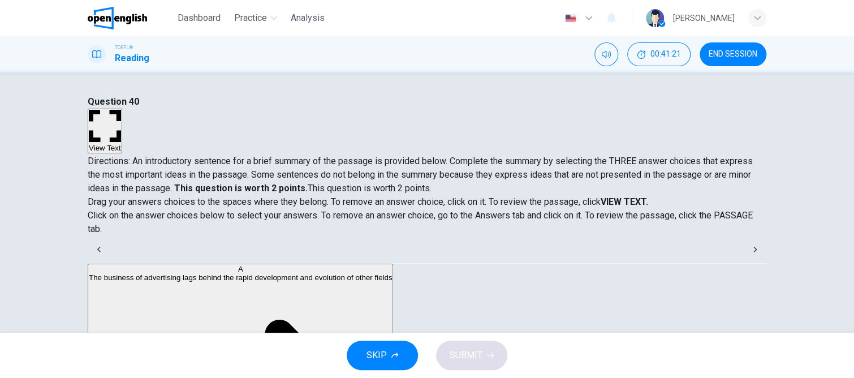
scroll to position [113, 0]
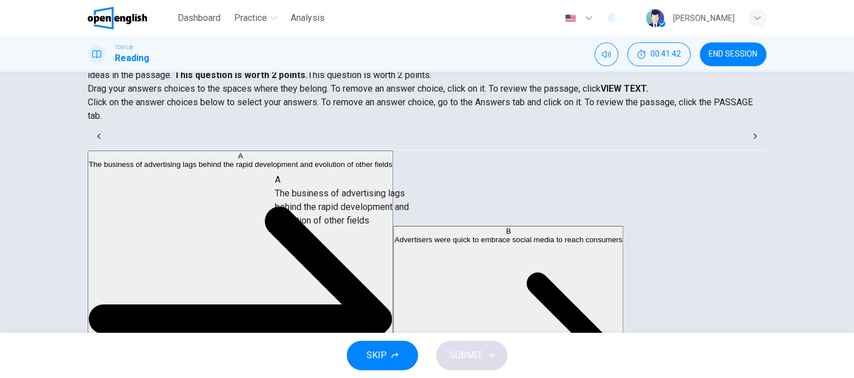
drag, startPoint x: 198, startPoint y: 211, endPoint x: 368, endPoint y: 208, distance: 170.2
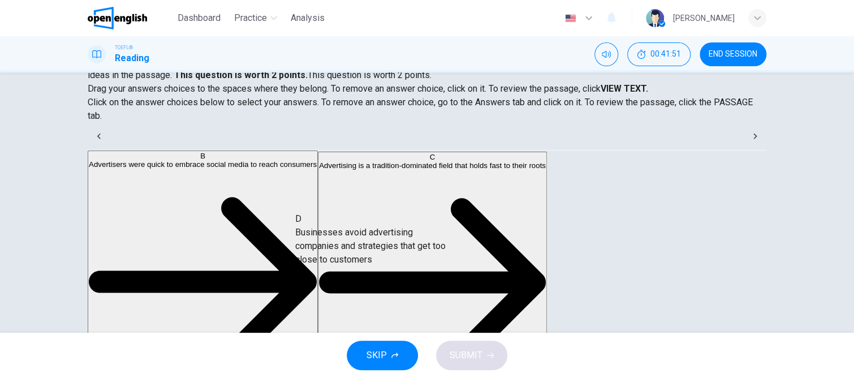
drag, startPoint x: 202, startPoint y: 235, endPoint x: 393, endPoint y: 248, distance: 191.6
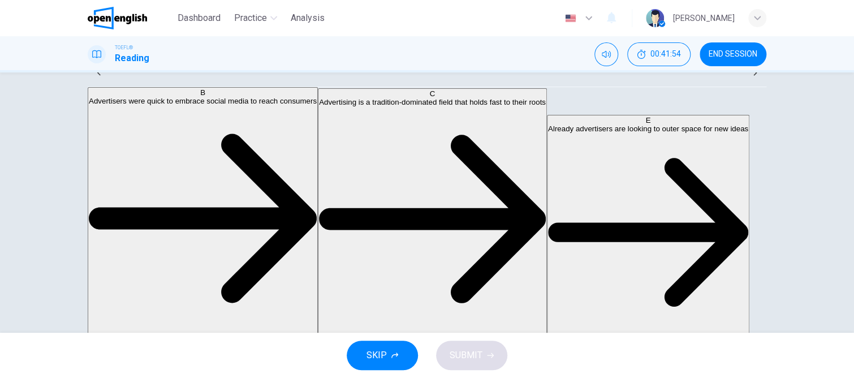
scroll to position [178, 0]
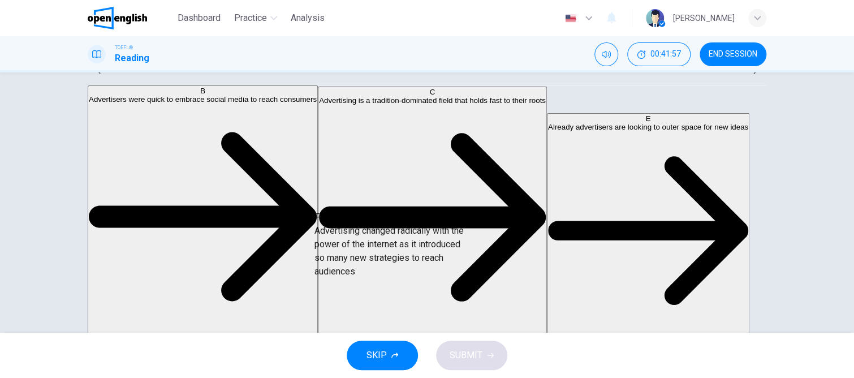
drag, startPoint x: 201, startPoint y: 249, endPoint x: 417, endPoint y: 250, distance: 216.6
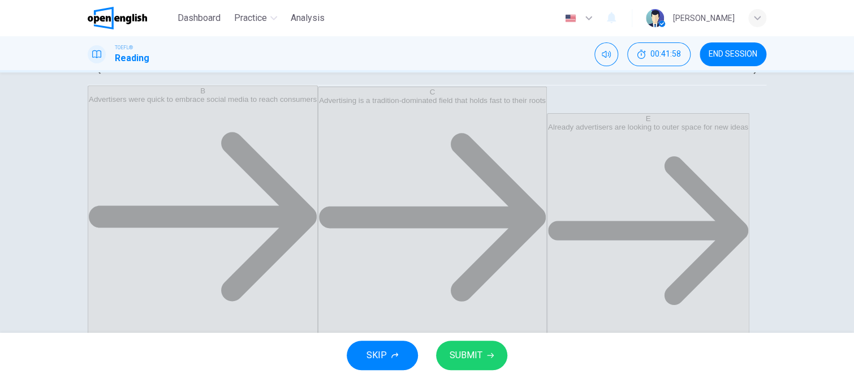
scroll to position [7, 0]
drag, startPoint x: 465, startPoint y: 353, endPoint x: 447, endPoint y: 318, distance: 38.9
click at [465, 354] on span "SUBMIT" at bounding box center [466, 355] width 33 height 16
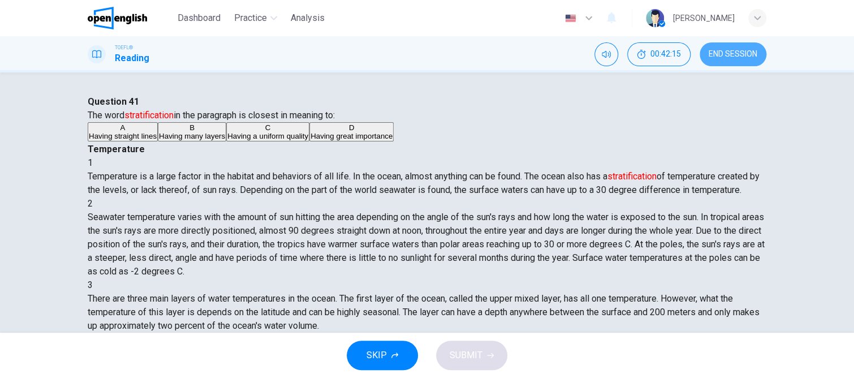
click at [735, 49] on button "END SESSION" at bounding box center [732, 54] width 67 height 24
